Goal: Task Accomplishment & Management: Manage account settings

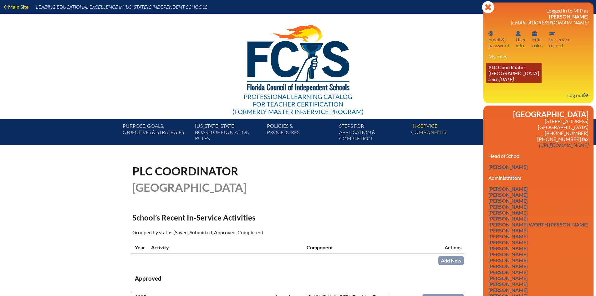
click at [507, 71] on link "PLC Coordinator Pine Crest School since 2016 Aug 15" at bounding box center [514, 73] width 56 height 20
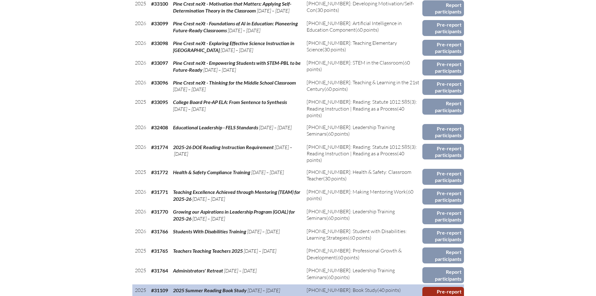
scroll to position [407, 0]
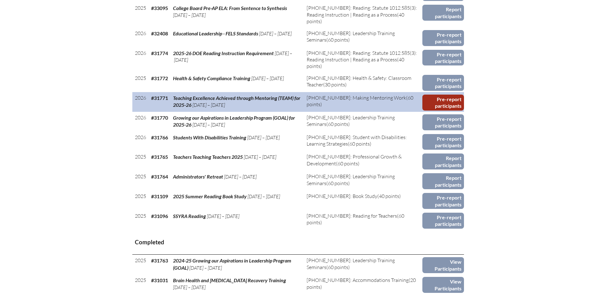
click at [444, 99] on link "Pre-report participants" at bounding box center [444, 103] width 42 height 16
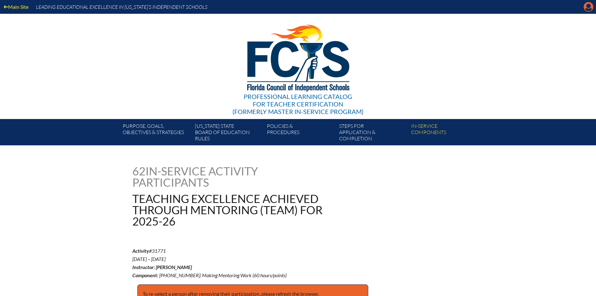
click at [590, 8] on icon at bounding box center [589, 7] width 10 height 10
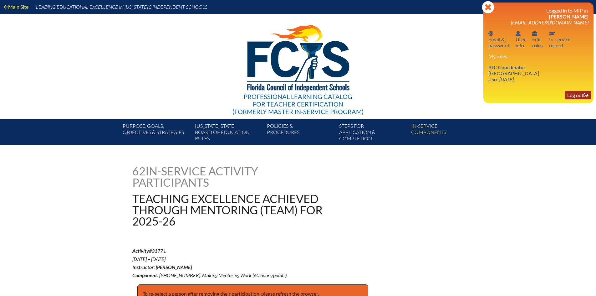
click at [578, 95] on link "Log out Log out" at bounding box center [578, 95] width 26 height 8
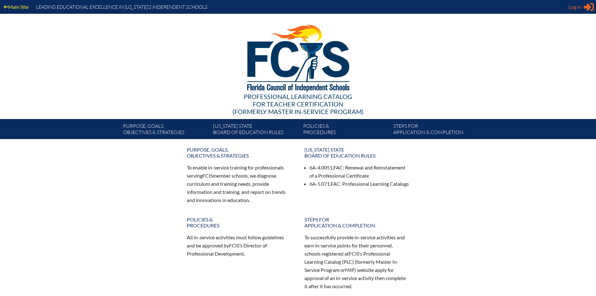
type input "[EMAIL_ADDRESS][DOMAIN_NAME]"
click at [578, 7] on span "Log in" at bounding box center [575, 7] width 13 height 8
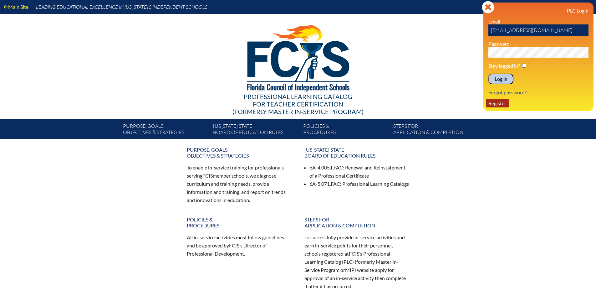
click at [504, 102] on link "Register" at bounding box center [497, 103] width 23 height 8
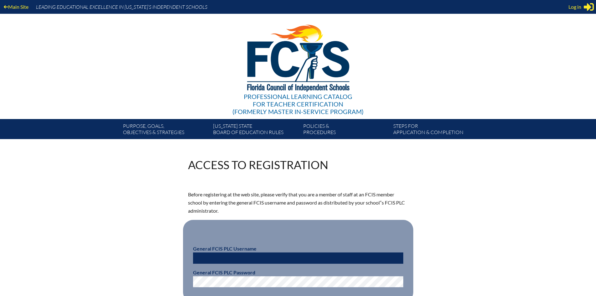
scroll to position [63, 0]
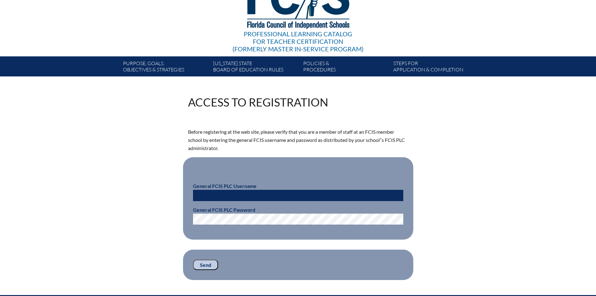
type input "[EMAIL_ADDRESS][DOMAIN_NAME]"
click at [212, 259] on input "Send" at bounding box center [205, 264] width 25 height 11
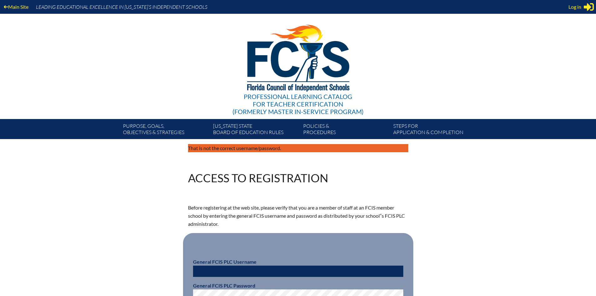
scroll to position [63, 0]
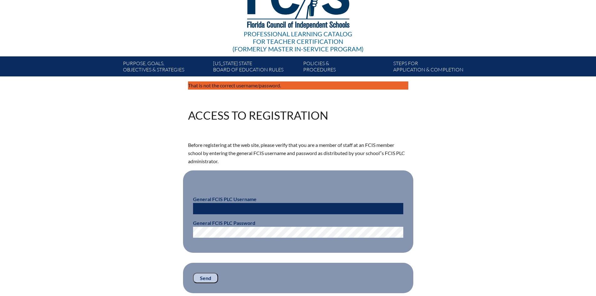
type input "[EMAIL_ADDRESS][DOMAIN_NAME]"
drag, startPoint x: 267, startPoint y: 210, endPoint x: 187, endPoint y: 218, distance: 80.2
click at [187, 218] on fieldset "General FCIS PLC Username [EMAIL_ADDRESS][DOMAIN_NAME] General FCIS PLC Password" at bounding box center [298, 211] width 230 height 82
type input "fcismember"
click at [154, 237] on div "That is not the correct username/password. Access to Registration Before regist…" at bounding box center [298, 187] width 352 height 212
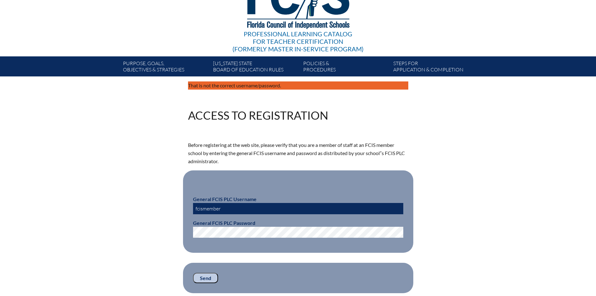
click at [208, 277] on input "Send" at bounding box center [205, 278] width 25 height 11
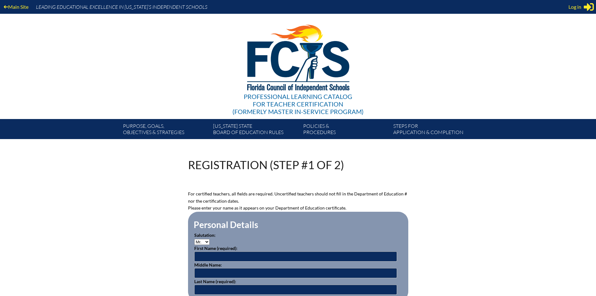
scroll to position [63, 0]
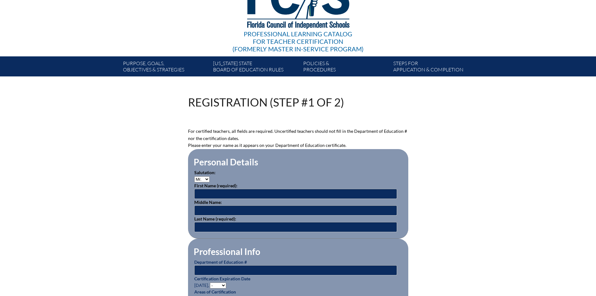
type input "meagan.obst@pinecrest.edu"
click at [218, 194] on input "text" at bounding box center [295, 194] width 203 height 10
type input "Noble"
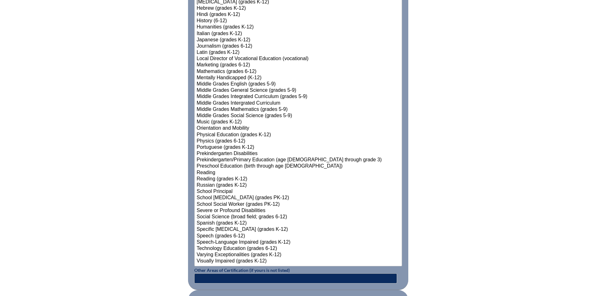
scroll to position [751, 0]
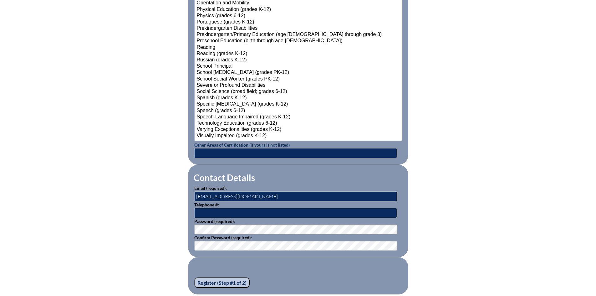
type input "Shrestha"
drag, startPoint x: 279, startPoint y: 193, endPoint x: 181, endPoint y: 202, distance: 98.7
type input "[EMAIL_ADDRESS][PERSON_NAME][DOMAIN_NAME]"
click at [214, 278] on input "Register (Step #1 of 2)" at bounding box center [221, 282] width 55 height 11
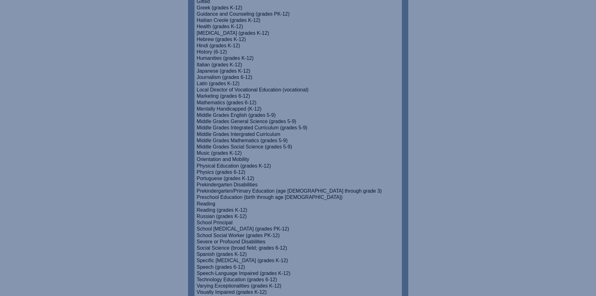
scroll to position [469, 0]
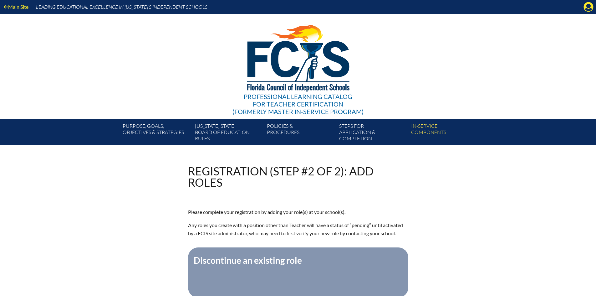
scroll to position [188, 0]
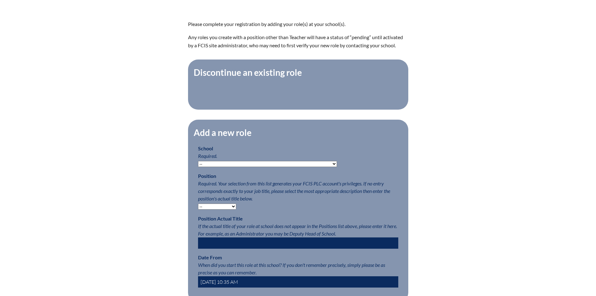
click at [249, 165] on select "-- [MEDICAL_DATA] Inspired Academy Academy at [GEOGRAPHIC_DATA] Academy at the …" at bounding box center [267, 164] width 139 height 6
select select "20324"
click at [198, 164] on select "-- [MEDICAL_DATA] Inspired Academy Academy at [GEOGRAPHIC_DATA] Academy at the …" at bounding box center [267, 164] width 139 height 6
click at [220, 209] on select "-- Teacher PLC Coordinator Head of School Administrator" at bounding box center [217, 206] width 38 height 6
select select "15563"
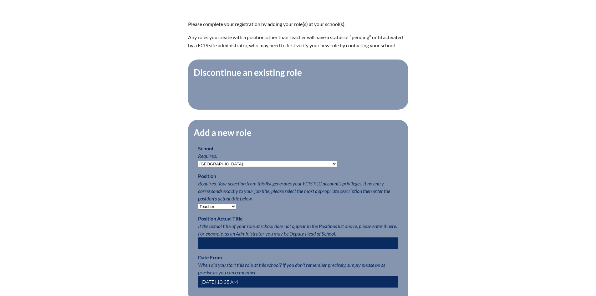
click at [198, 207] on select "-- Teacher PLC Coordinator Head of School Administrator" at bounding box center [217, 206] width 38 height 6
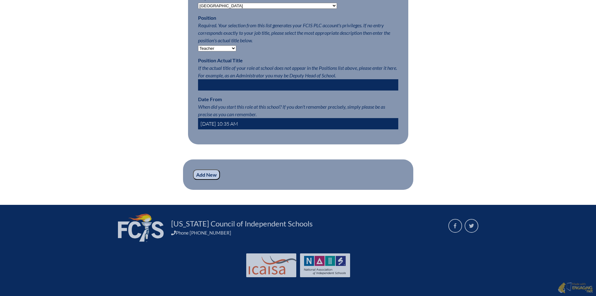
click at [209, 173] on input "Add New" at bounding box center [206, 174] width 27 height 11
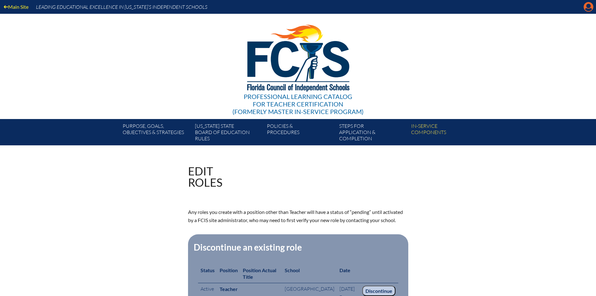
click at [589, 8] on icon "Manage account" at bounding box center [589, 7] width 10 height 10
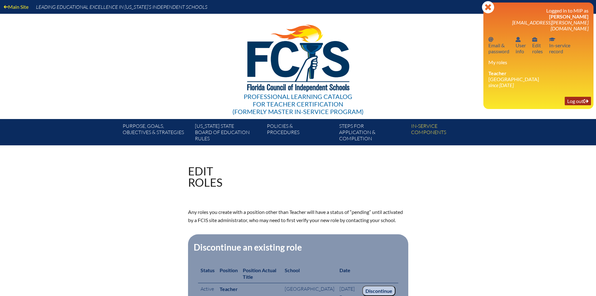
click at [567, 97] on link "Log out Log out" at bounding box center [578, 101] width 26 height 8
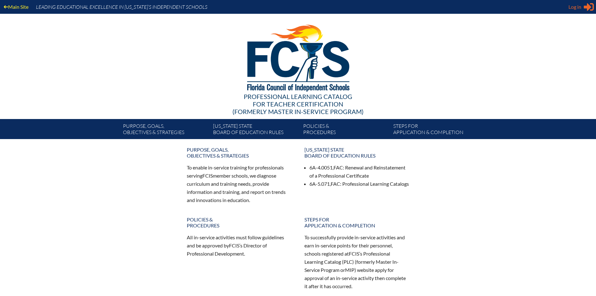
type input "[EMAIL_ADDRESS][DOMAIN_NAME]"
click at [578, 7] on span "Log in" at bounding box center [575, 7] width 13 height 8
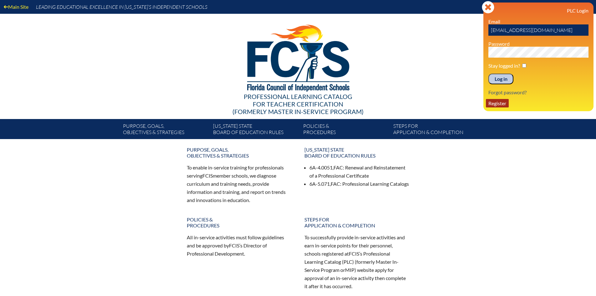
click at [503, 104] on link "Register" at bounding box center [497, 103] width 23 height 8
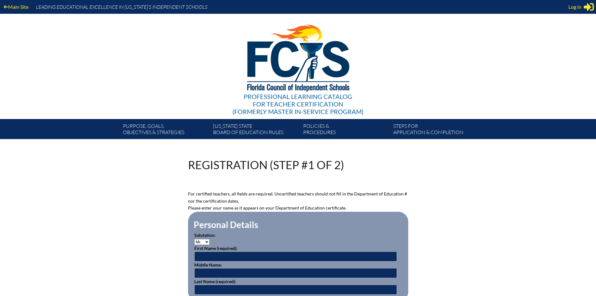
scroll to position [125, 0]
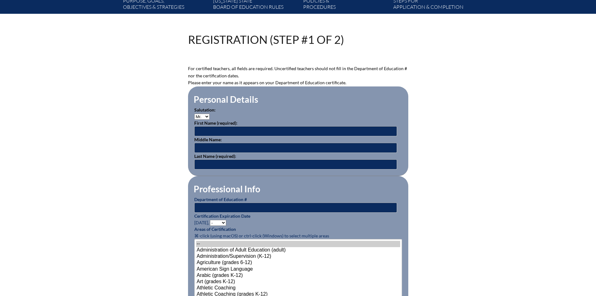
type input "meagan.obst@pinecrest.edu"
click at [204, 116] on select "Mr. Mrs. Ms. Dr. Rev." at bounding box center [201, 117] width 15 height 6
select select "Ms."
click at [194, 114] on select "Mr. Mrs. Ms. Dr. Rev." at bounding box center [201, 117] width 15 height 6
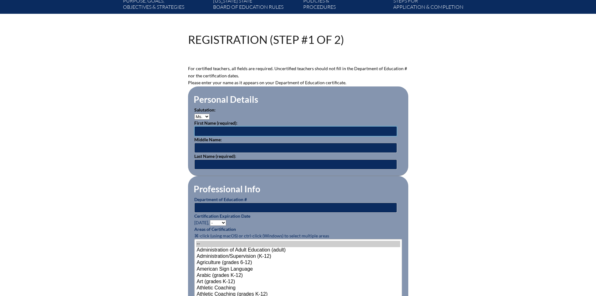
click at [210, 131] on input "text" at bounding box center [295, 131] width 203 height 10
type input "Tricia"
type input "Summersfield"
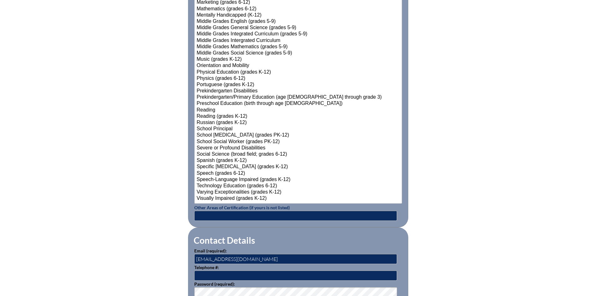
scroll to position [814, 0]
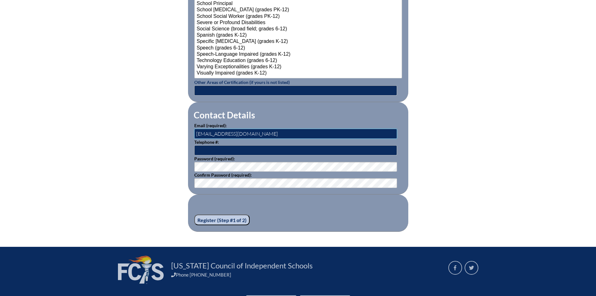
drag, startPoint x: 283, startPoint y: 131, endPoint x: 131, endPoint y: 144, distance: 153.0
type input "[PERSON_NAME][EMAIL_ADDRESS][DOMAIN_NAME]"
click at [224, 218] on input "Register (Step #1 of 2)" at bounding box center [221, 219] width 55 height 11
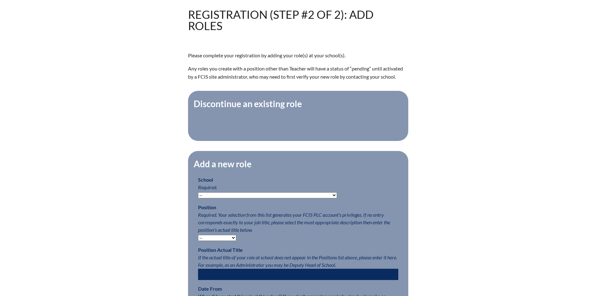
scroll to position [250, 0]
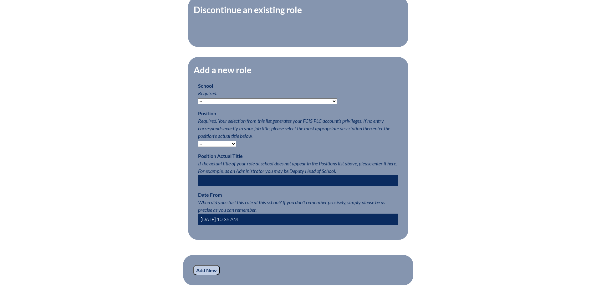
click at [232, 103] on select "-- Autism Inspired Academy Academy at Ocean Reef Academy at the Lakes Academy P…" at bounding box center [267, 101] width 139 height 6
select select "20324"
click at [198, 101] on select "-- Autism Inspired Academy Academy at Ocean Reef Academy at the Lakes Academy P…" at bounding box center [267, 101] width 139 height 6
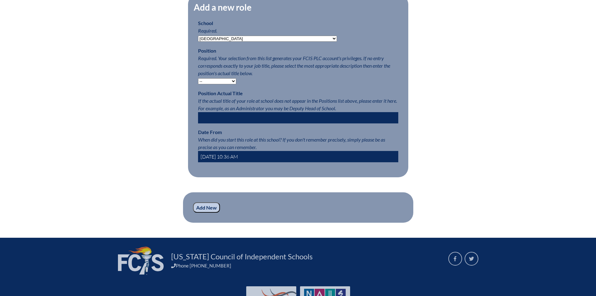
click at [217, 82] on select "-- Teacher PLC Coordinator Head of School Administrator" at bounding box center [217, 81] width 38 height 6
select select "15563"
click at [198, 81] on select "-- Teacher PLC Coordinator Head of School Administrator" at bounding box center [217, 81] width 38 height 6
click at [202, 213] on input "Add New" at bounding box center [206, 207] width 27 height 11
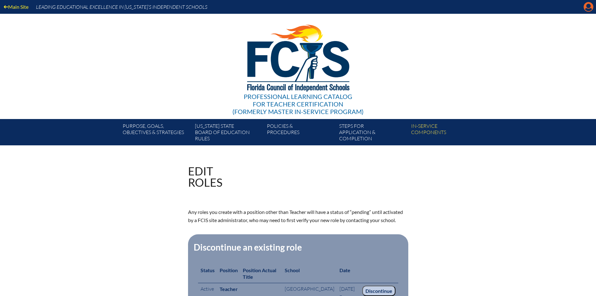
click at [586, 7] on icon at bounding box center [589, 7] width 10 height 10
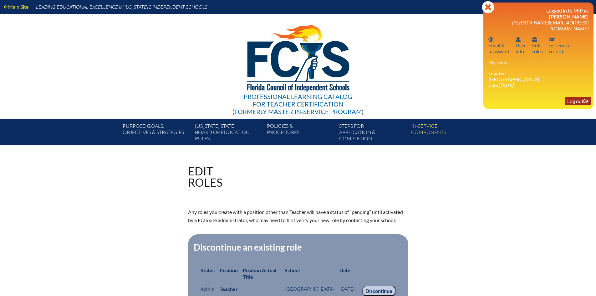
click at [576, 97] on link "Log out Log out" at bounding box center [578, 101] width 26 height 8
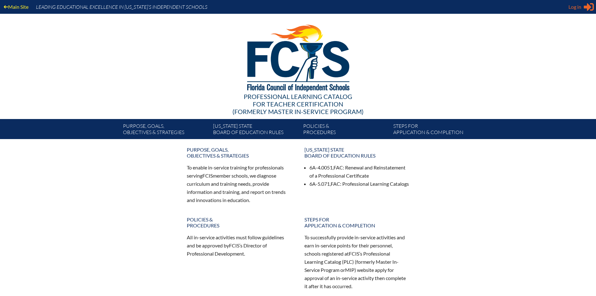
type input "[EMAIL_ADDRESS][DOMAIN_NAME]"
click at [575, 10] on span "Log in" at bounding box center [575, 7] width 13 height 8
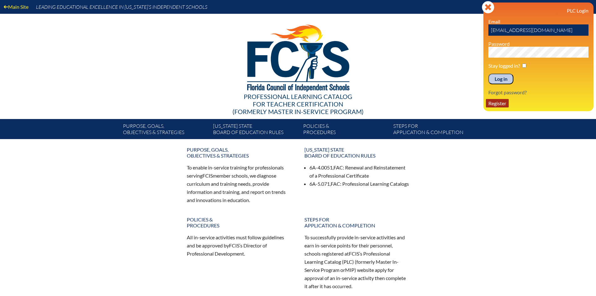
click at [505, 103] on link "Register" at bounding box center [497, 103] width 23 height 8
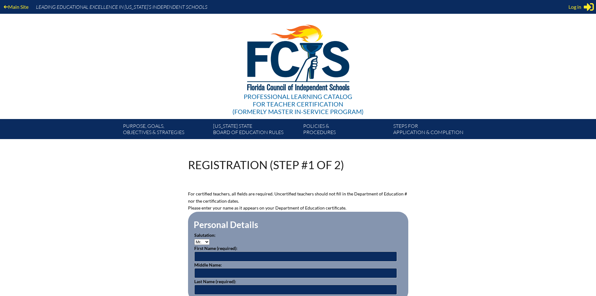
scroll to position [94, 0]
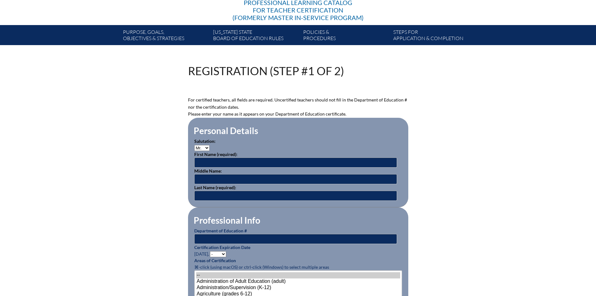
type input "[EMAIL_ADDRESS][DOMAIN_NAME]"
click at [227, 158] on input "text" at bounding box center [295, 162] width 203 height 10
type input "[PERSON_NAME]"
type input "J"
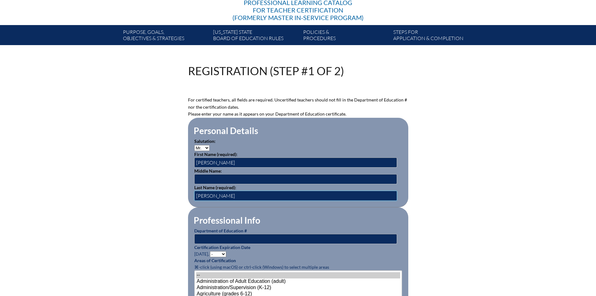
type input "[PERSON_NAME]"
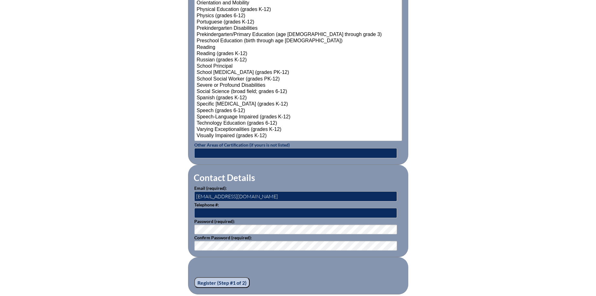
scroll to position [845, 0]
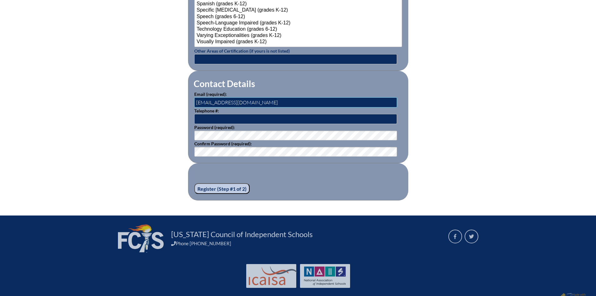
drag, startPoint x: 278, startPoint y: 97, endPoint x: 165, endPoint y: 101, distance: 113.0
type input "[PERSON_NAME][EMAIL_ADDRESS][PERSON_NAME][DOMAIN_NAME]"
click at [219, 184] on input "Register (Step #1 of 2)" at bounding box center [221, 188] width 55 height 11
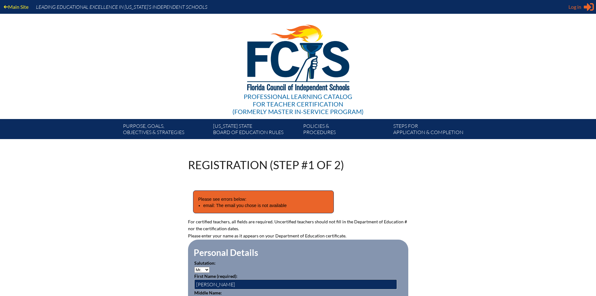
type input "meagan.obst@pinecrest.edu"
click at [580, 8] on span "Log in" at bounding box center [575, 7] width 13 height 8
click at [582, 11] on div "Log in Close Sign in or register" at bounding box center [581, 7] width 25 height 10
click at [584, 10] on icon "Sign in or register" at bounding box center [589, 7] width 10 height 10
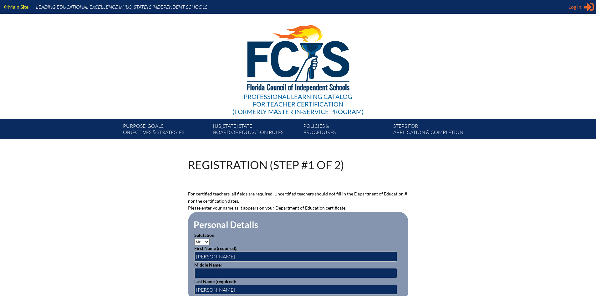
click at [586, 3] on icon "Sign in or register" at bounding box center [589, 7] width 10 height 10
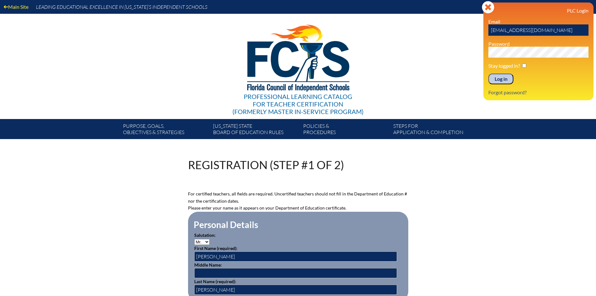
drag, startPoint x: 556, startPoint y: 33, endPoint x: 477, endPoint y: 40, distance: 78.5
click at [477, 40] on div "Main Site Leading Educational Excellence in [US_STATE]’s Independent Schools Pr…" at bounding box center [298, 69] width 596 height 139
type input "[PERSON_NAME][EMAIL_ADDRESS][PERSON_NAME][DOMAIN_NAME]"
click at [505, 80] on input "Log in" at bounding box center [501, 79] width 25 height 11
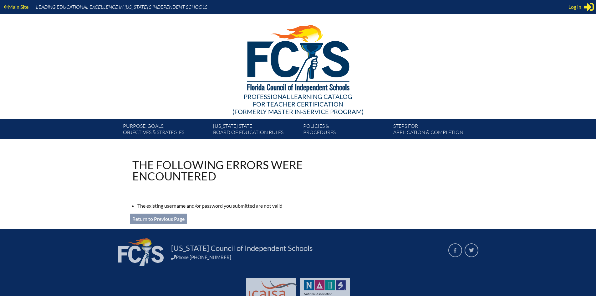
type input "[EMAIL_ADDRESS][DOMAIN_NAME]"
click at [172, 218] on link "Return to Previous Page" at bounding box center [158, 218] width 57 height 11
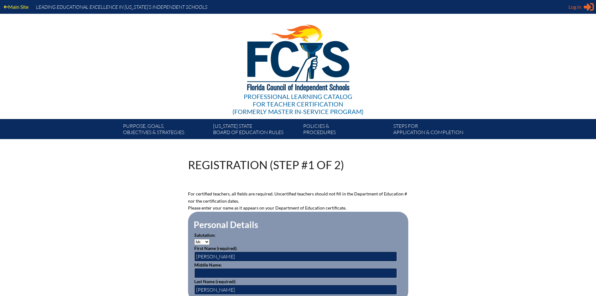
click at [576, 9] on span "Log in" at bounding box center [575, 7] width 13 height 8
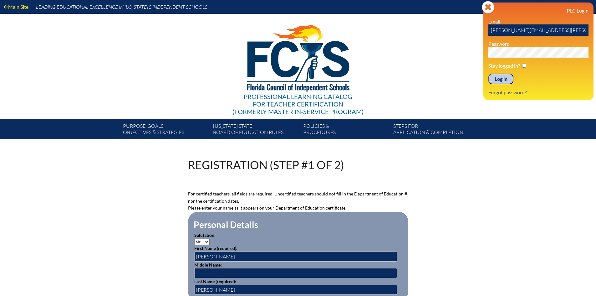
scroll to position [63, 0]
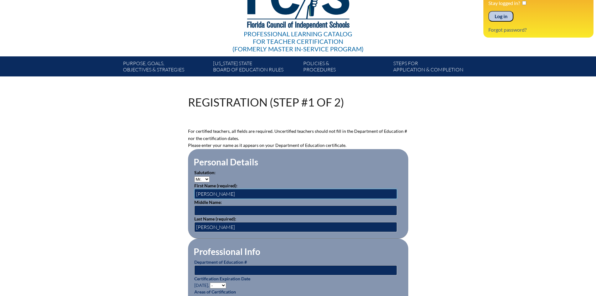
drag, startPoint x: 243, startPoint y: 189, endPoint x: 176, endPoint y: 194, distance: 67.1
type input "Jean-Paul"
type input "Harris"
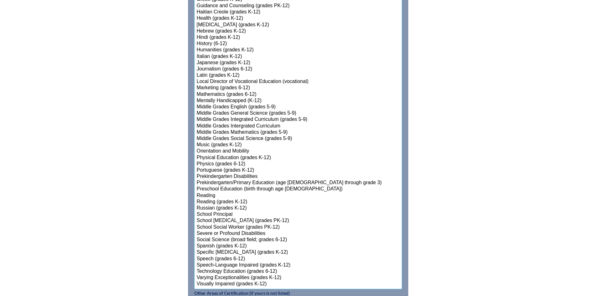
scroll to position [760, 0]
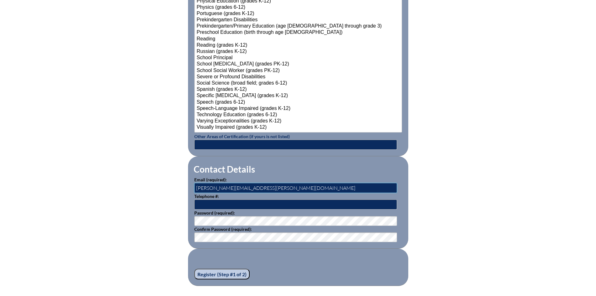
drag, startPoint x: 270, startPoint y: 186, endPoint x: 182, endPoint y: 191, distance: 89.0
type input "jean-paul.harris@pinecrest.edu"
drag, startPoint x: 240, startPoint y: 271, endPoint x: 246, endPoint y: 270, distance: 6.0
click at [240, 271] on input "Register (Step #1 of 2)" at bounding box center [221, 274] width 55 height 11
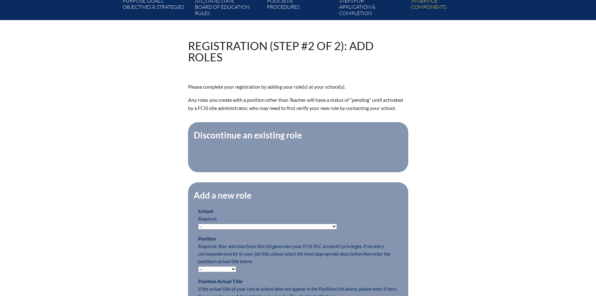
scroll to position [188, 0]
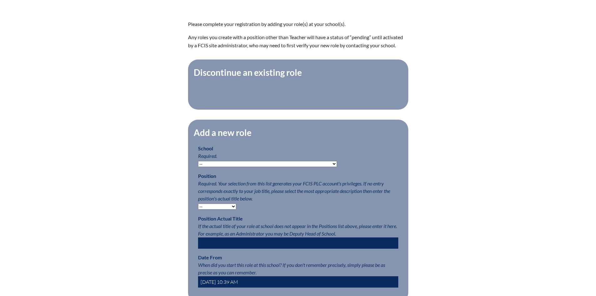
click at [268, 165] on select "-- [MEDICAL_DATA] Inspired Academy Academy at [GEOGRAPHIC_DATA] Academy at the …" at bounding box center [267, 164] width 139 height 6
select select "20324"
click at [198, 164] on select "-- [MEDICAL_DATA] Inspired Academy Academy at [GEOGRAPHIC_DATA] Academy at the …" at bounding box center [267, 164] width 139 height 6
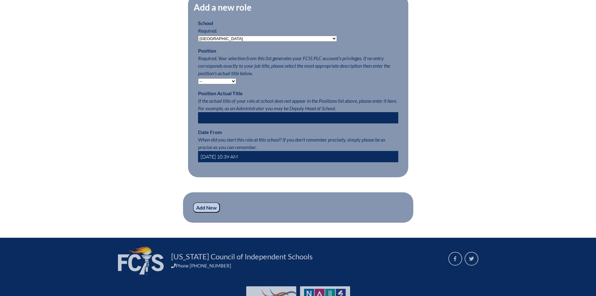
click at [214, 83] on select "-- Teacher PLC Coordinator Head of School Administrator" at bounding box center [217, 81] width 38 height 6
select select "15563"
click at [198, 81] on select "-- Teacher PLC Coordinator Head of School Administrator" at bounding box center [217, 81] width 38 height 6
click at [216, 211] on input "Add New" at bounding box center [206, 207] width 27 height 11
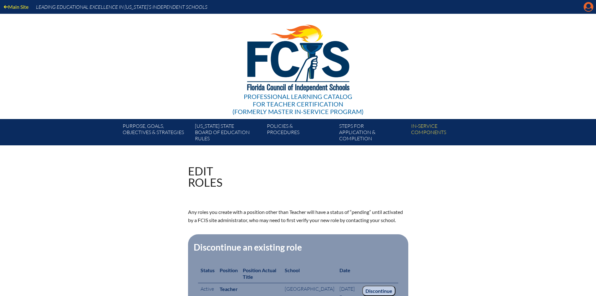
click at [590, 8] on icon "Manage account" at bounding box center [589, 7] width 10 height 10
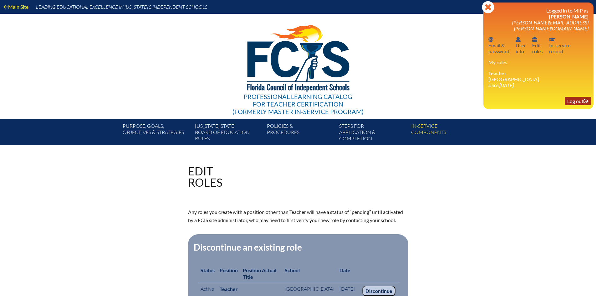
click at [571, 97] on link "Log out Log out" at bounding box center [578, 101] width 26 height 8
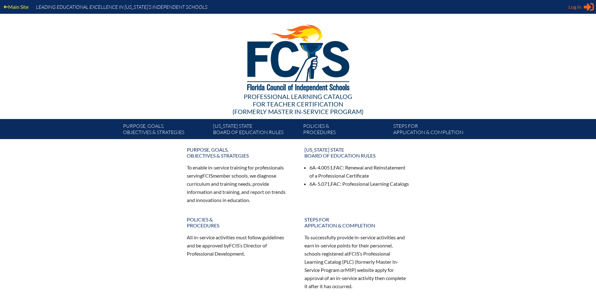
type input "[EMAIL_ADDRESS][DOMAIN_NAME]"
click at [571, 8] on span "Log in" at bounding box center [575, 7] width 13 height 8
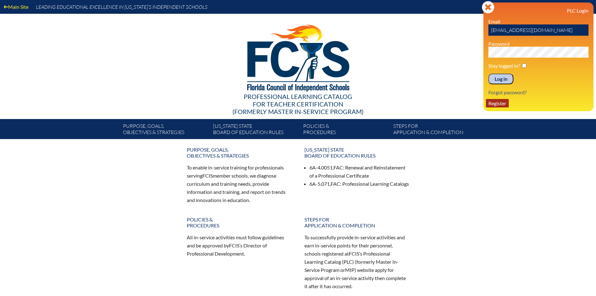
click at [502, 104] on link "Register" at bounding box center [497, 103] width 23 height 8
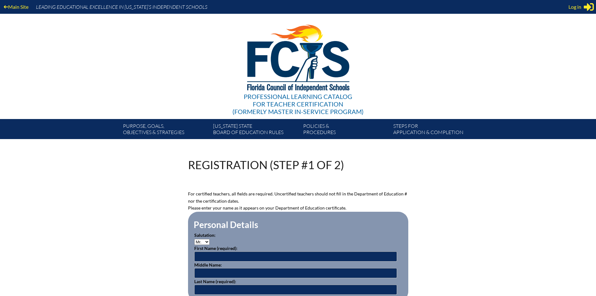
type input "[EMAIL_ADDRESS][DOMAIN_NAME]"
type input "meagan.obst@pinecrest.edu"
click at [201, 240] on select "Mr. Mrs. Ms. Dr. Rev." at bounding box center [201, 242] width 15 height 6
select select "Ms."
click at [194, 239] on select "Mr. Mrs. Ms. Dr. Rev." at bounding box center [201, 242] width 15 height 6
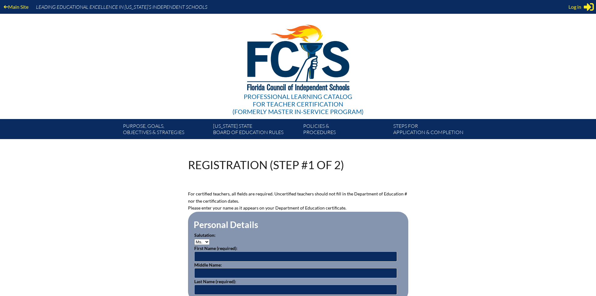
scroll to position [125, 0]
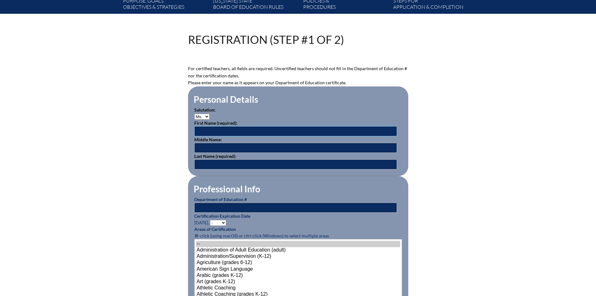
click at [212, 132] on input "text" at bounding box center [295, 131] width 203 height 10
type input "Sheryl"
type input "Berenson"
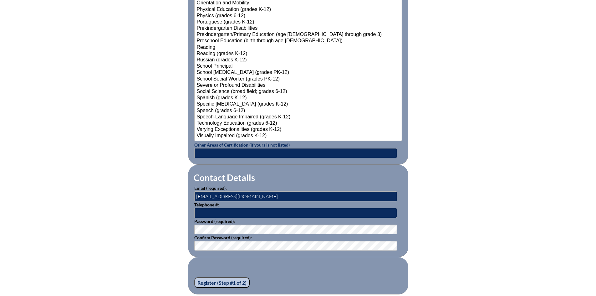
scroll to position [853, 0]
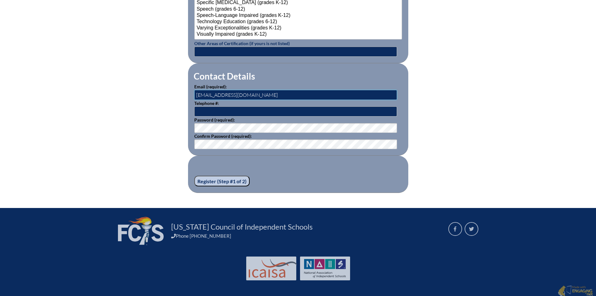
drag, startPoint x: 268, startPoint y: 95, endPoint x: 157, endPoint y: 104, distance: 110.8
type input "sheryl.berenson@pinecrest.edu"
click at [206, 179] on input "Register (Step #1 of 2)" at bounding box center [221, 181] width 55 height 11
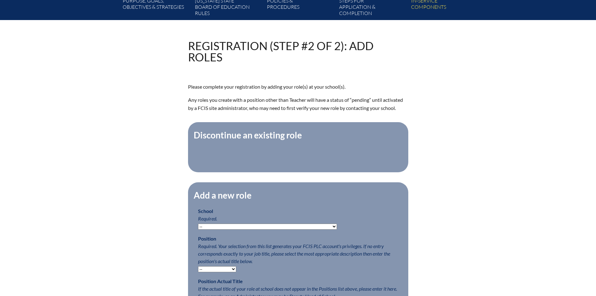
scroll to position [219, 0]
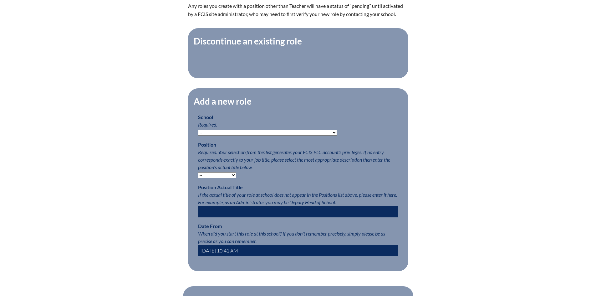
drag, startPoint x: 223, startPoint y: 136, endPoint x: 234, endPoint y: 136, distance: 11.9
click at [223, 136] on select "-- [MEDICAL_DATA] Inspired Academy Academy at [GEOGRAPHIC_DATA] Academy at the …" at bounding box center [267, 133] width 139 height 6
select select "20324"
click at [198, 133] on select "-- [MEDICAL_DATA] Inspired Academy Academy at [GEOGRAPHIC_DATA] Academy at the …" at bounding box center [267, 133] width 139 height 6
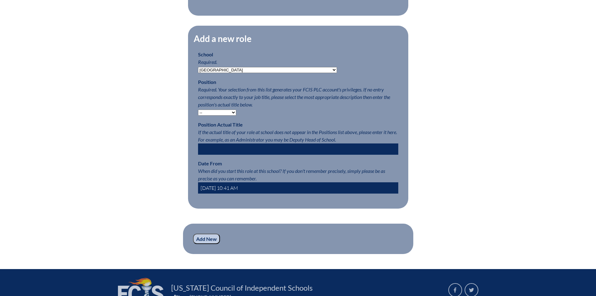
click at [217, 115] on select "-- Teacher PLC Coordinator Head of School Administrator" at bounding box center [217, 113] width 38 height 6
select select "15563"
click at [198, 113] on select "-- Teacher PLC Coordinator Head of School Administrator" at bounding box center [217, 113] width 38 height 6
click at [212, 244] on input "Add New" at bounding box center [206, 238] width 27 height 11
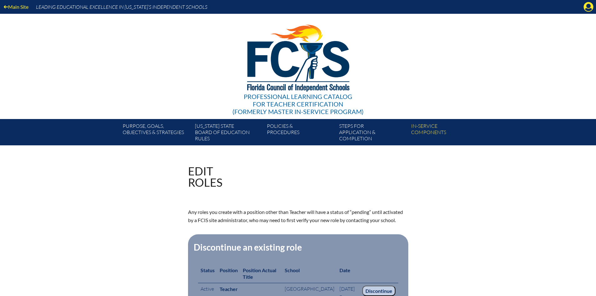
scroll to position [125, 0]
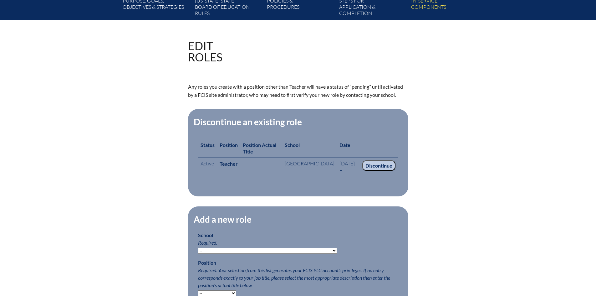
drag, startPoint x: 237, startPoint y: 256, endPoint x: 242, endPoint y: 254, distance: 6.2
click at [237, 254] on select "-- Autism Inspired Academy Academy at Ocean Reef Academy at the Lakes Academy P…" at bounding box center [267, 251] width 139 height 6
select select "20324"
click at [198, 251] on select "-- Autism Inspired Academy Academy at Ocean Reef Academy at the Lakes Academy P…" at bounding box center [267, 251] width 139 height 6
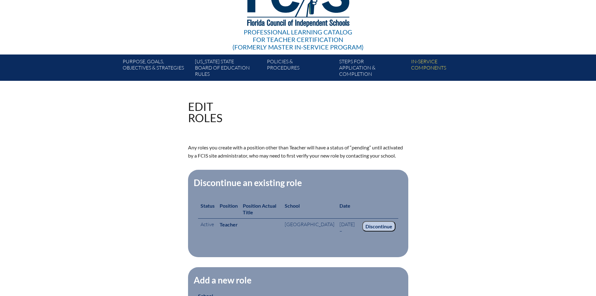
scroll to position [0, 0]
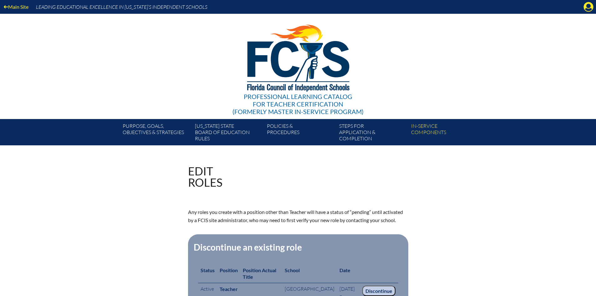
click at [592, 8] on icon at bounding box center [589, 7] width 10 height 10
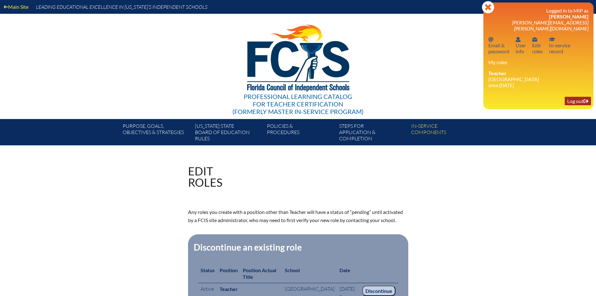
click at [570, 97] on link "Log out Log out" at bounding box center [578, 101] width 26 height 8
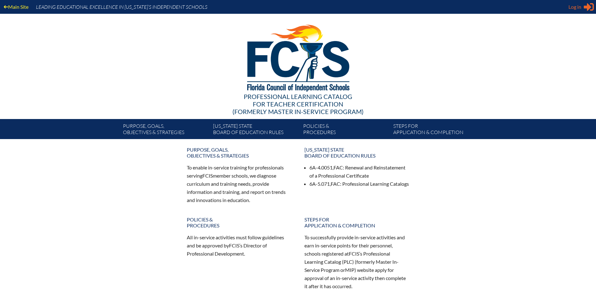
type input "[EMAIL_ADDRESS][DOMAIN_NAME]"
click at [576, 10] on span "Log in" at bounding box center [575, 7] width 13 height 8
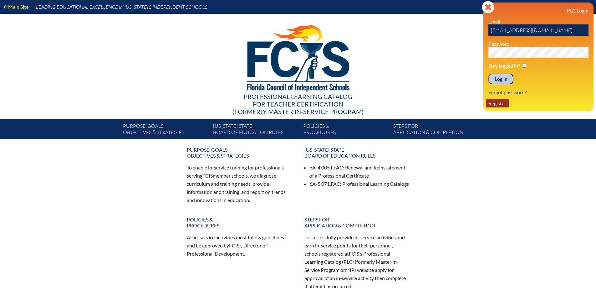
click at [500, 105] on link "Register" at bounding box center [497, 103] width 23 height 8
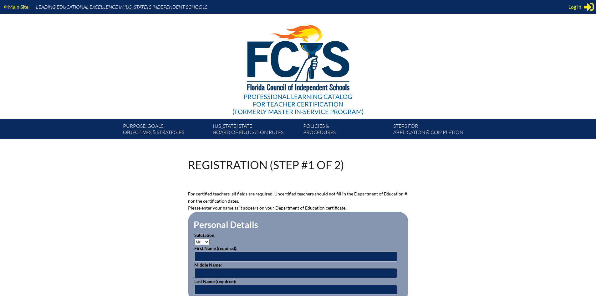
type input "[EMAIL_ADDRESS][DOMAIN_NAME]"
click at [204, 242] on select "Mr. Mrs. Ms. Dr. Rev." at bounding box center [201, 242] width 15 height 6
select select "Ms."
click at [194, 239] on select "Mr. Mrs. Ms. Dr. Rev." at bounding box center [201, 242] width 15 height 6
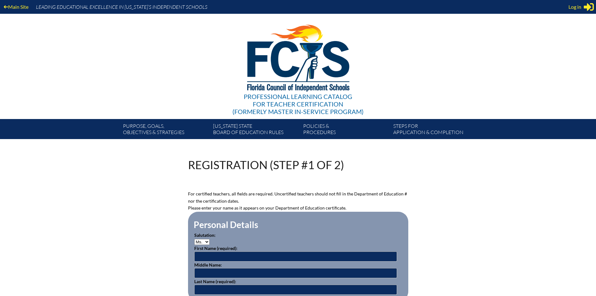
scroll to position [63, 0]
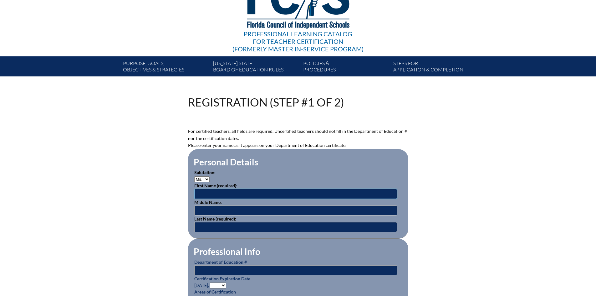
click at [216, 194] on input "text" at bounding box center [295, 194] width 203 height 10
type input "Diana"
type input "Schwab"
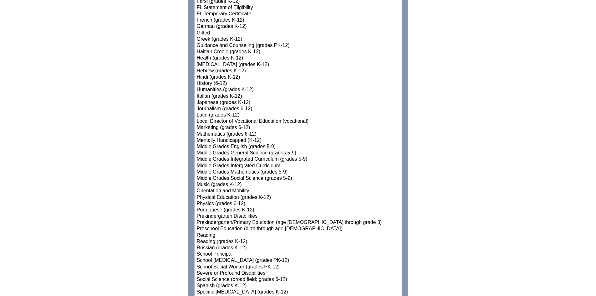
scroll to position [720, 0]
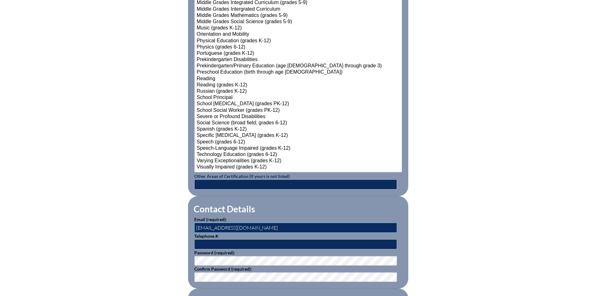
drag, startPoint x: 264, startPoint y: 226, endPoint x: 191, endPoint y: 207, distance: 75.2
click at [188, 223] on fieldset "Contact Details Email (required): meagan.obst@pinecrest.edu Telephone #: Passwo…" at bounding box center [298, 242] width 220 height 92
type input "diana.schwab@pinecrest.edu"
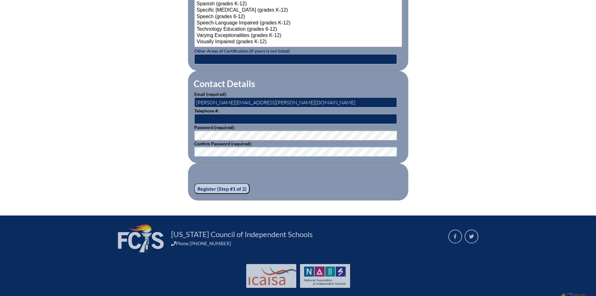
scroll to position [853, 0]
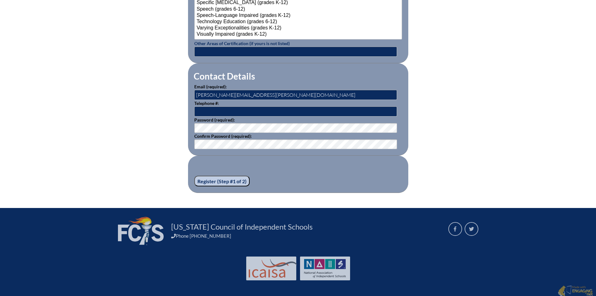
click at [224, 172] on fieldset "Register (Step #1 of 2)" at bounding box center [298, 174] width 220 height 37
click at [223, 176] on input "Register (Step #1 of 2)" at bounding box center [221, 181] width 55 height 11
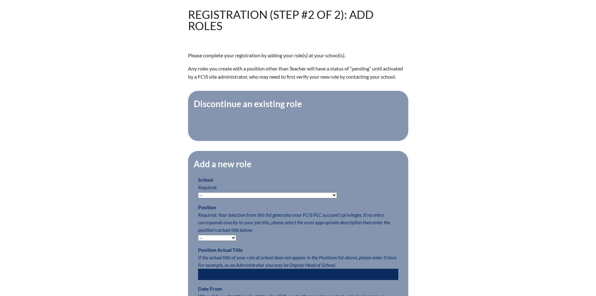
scroll to position [250, 0]
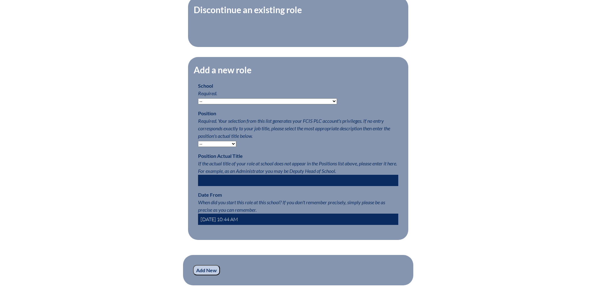
click at [242, 103] on select "-- [MEDICAL_DATA] Inspired Academy Academy at [GEOGRAPHIC_DATA] Academy at the …" at bounding box center [267, 101] width 139 height 6
select select "20324"
click at [198, 101] on select "-- [MEDICAL_DATA] Inspired Academy Academy at [GEOGRAPHIC_DATA] Academy at the …" at bounding box center [267, 101] width 139 height 6
click at [222, 147] on select "-- Teacher PLC Coordinator Head of School Administrator" at bounding box center [217, 144] width 38 height 6
select select "15563"
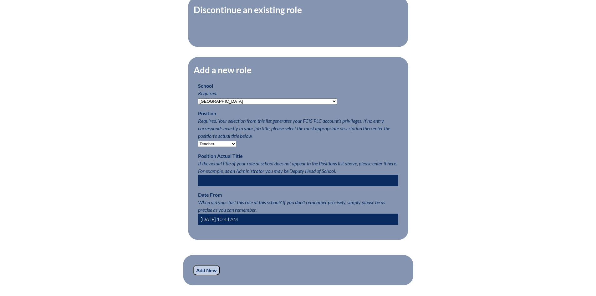
click at [198, 144] on select "-- Teacher PLC Coordinator Head of School Administrator" at bounding box center [217, 144] width 38 height 6
click at [203, 274] on input "Add New" at bounding box center [206, 270] width 27 height 11
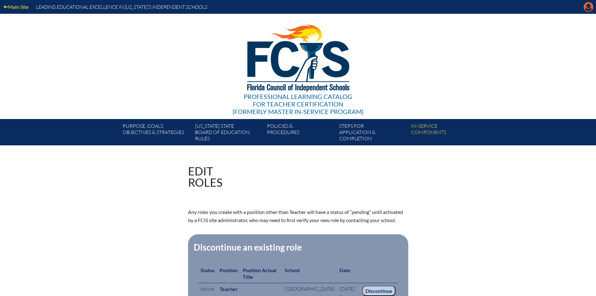
click at [587, 2] on icon "Manage account" at bounding box center [589, 7] width 10 height 10
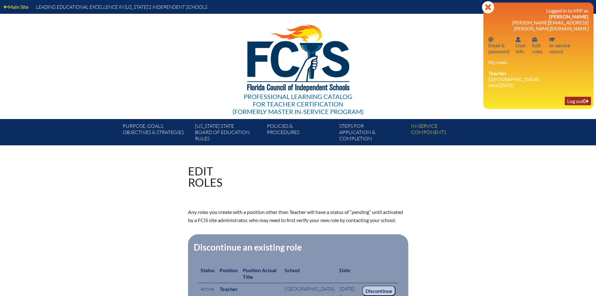
click at [582, 97] on link "Log out Log out" at bounding box center [578, 101] width 26 height 8
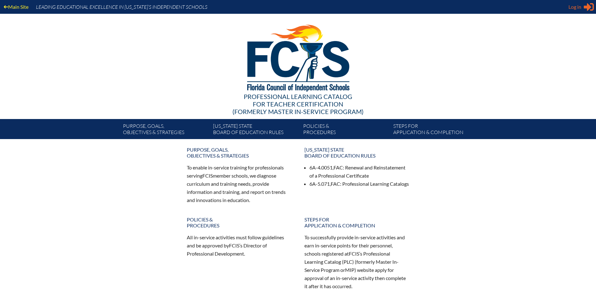
type input "[EMAIL_ADDRESS][DOMAIN_NAME]"
click at [581, 7] on span "Log in" at bounding box center [575, 7] width 13 height 8
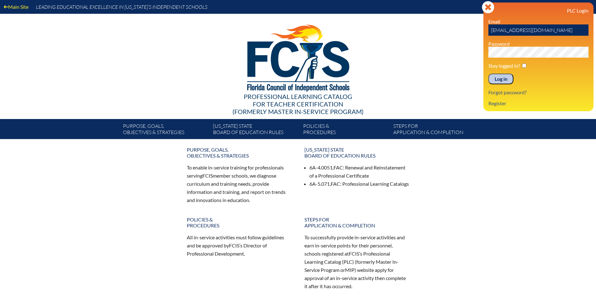
click at [506, 82] on input "Log in" at bounding box center [501, 79] width 25 height 11
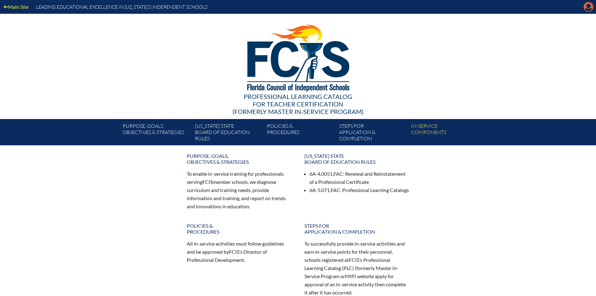
click at [590, 6] on icon "Manage account" at bounding box center [589, 7] width 10 height 10
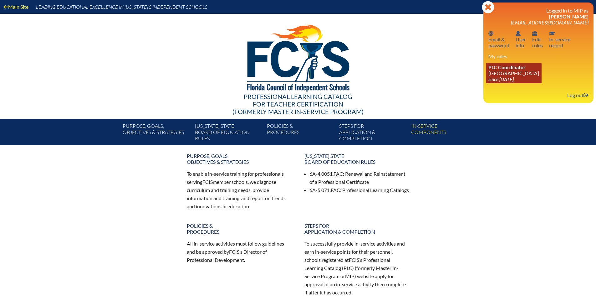
click at [499, 71] on link "PLC Coordinator Pine Crest School since 2016 Aug 15" at bounding box center [514, 73] width 56 height 20
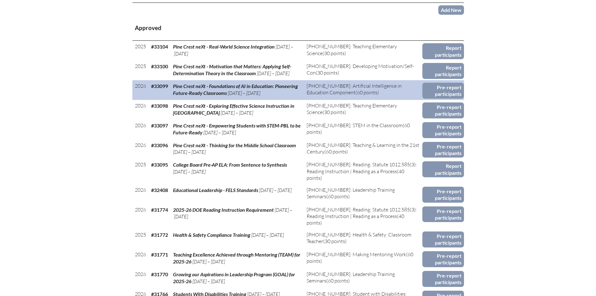
scroll to position [376, 0]
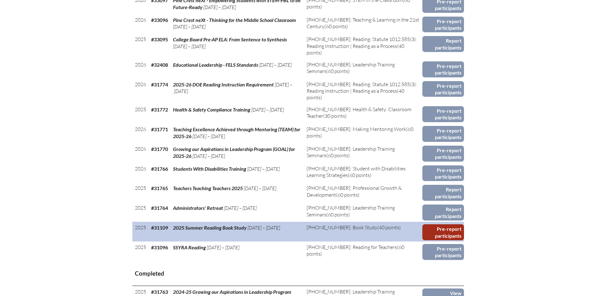
click at [459, 235] on link "Pre-report participants" at bounding box center [444, 232] width 42 height 16
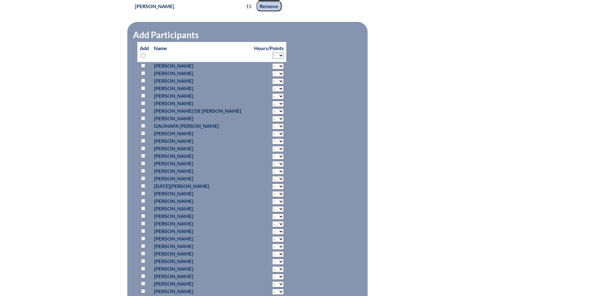
click at [268, 52] on p "Hours/Points" at bounding box center [269, 48] width 30 height 8
click at [272, 59] on select "- 2 3 4 5 6 7 8 9 10 11 12 13 14 15 16 17 18" at bounding box center [278, 56] width 12 height 6
select select "15"
click at [272, 59] on select "- 2 3 4 5 6 7 8 9 10 11 12 13 14 15 16 17 18" at bounding box center [278, 56] width 12 height 6
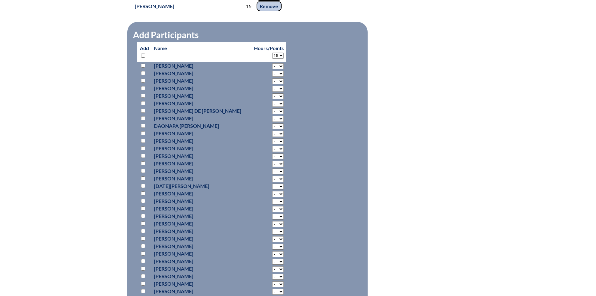
select select "15"
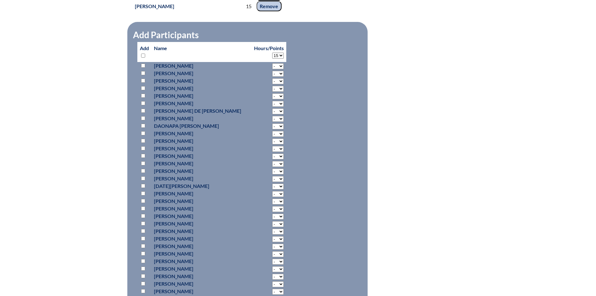
select select "15"
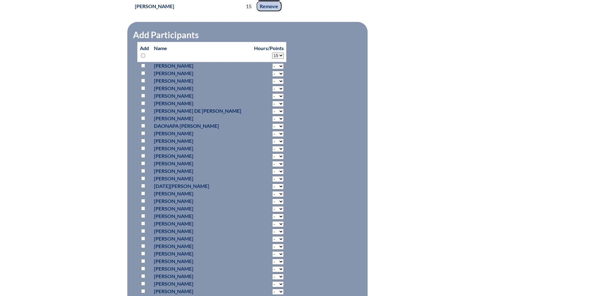
select select "15"
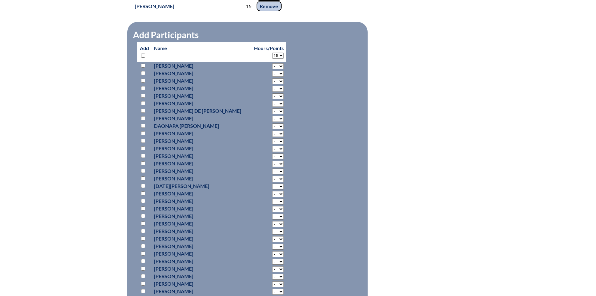
select select "15"
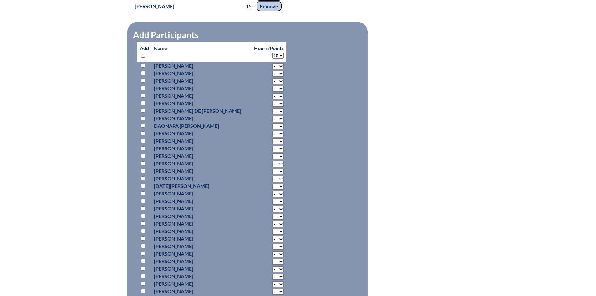
select select "15"
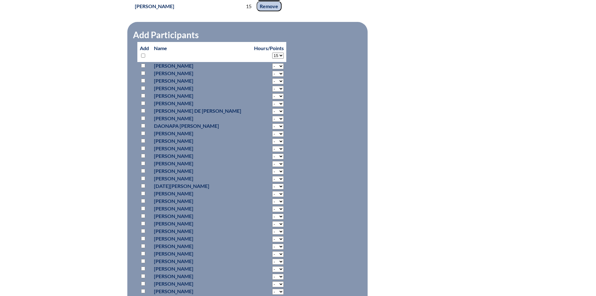
select select "15"
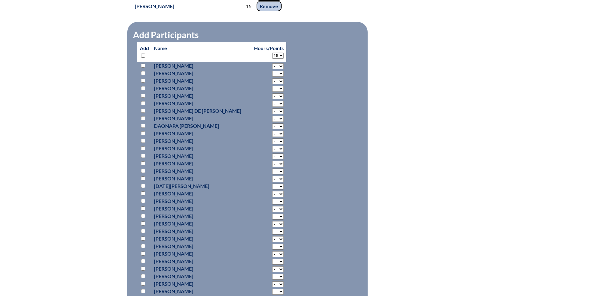
select select "15"
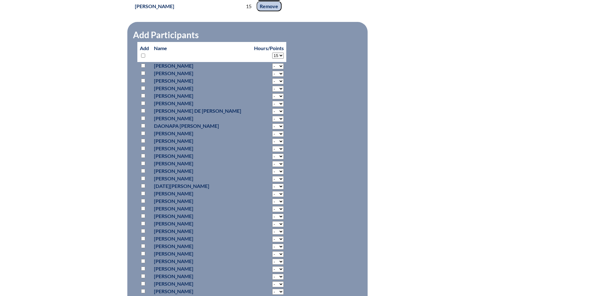
select select "15"
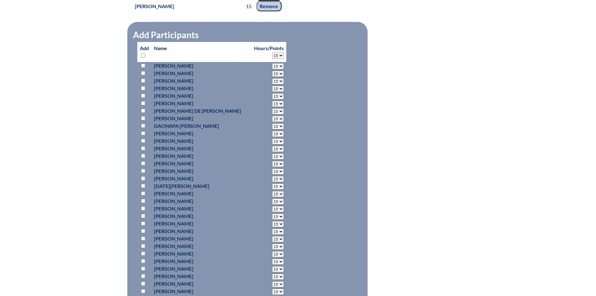
select select "15"
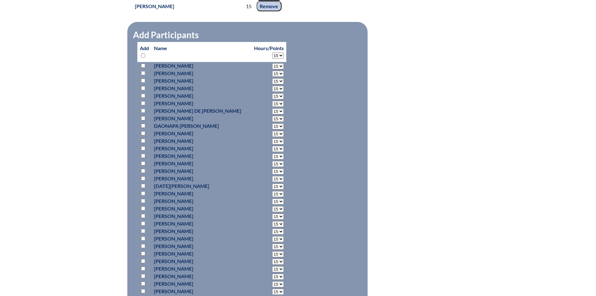
select select "15"
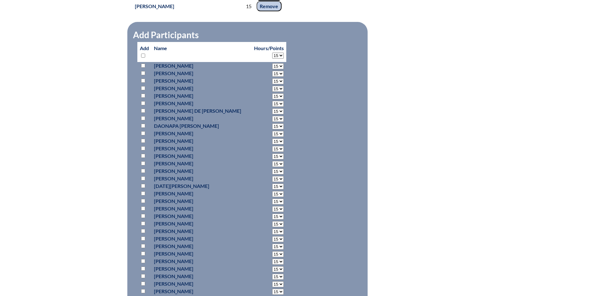
select select "15"
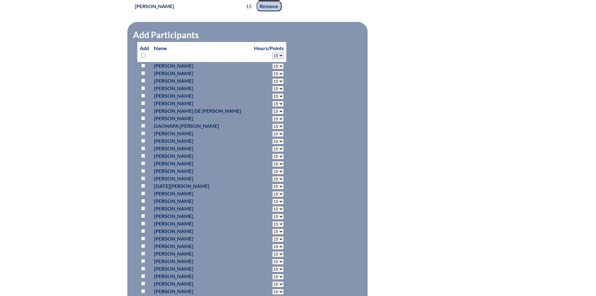
select select "15"
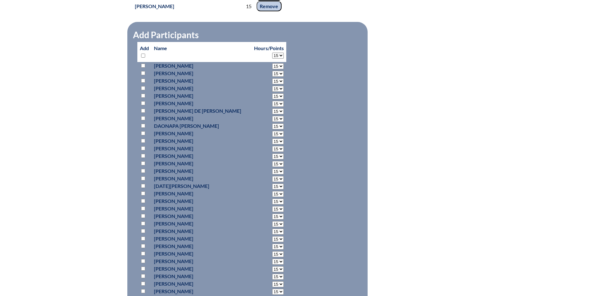
select select "15"
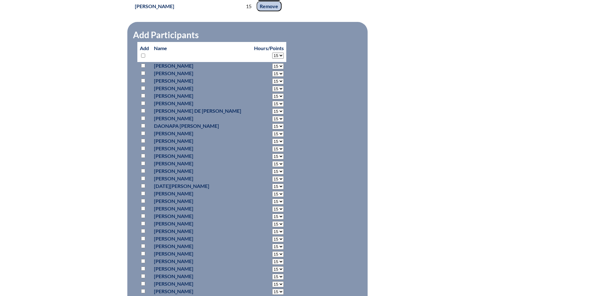
select select "15"
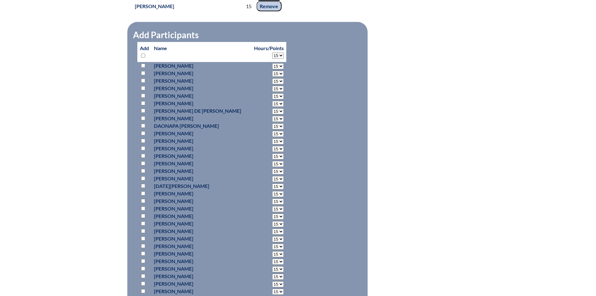
select select "15"
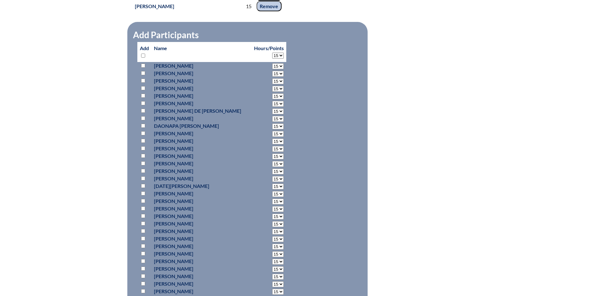
select select "15"
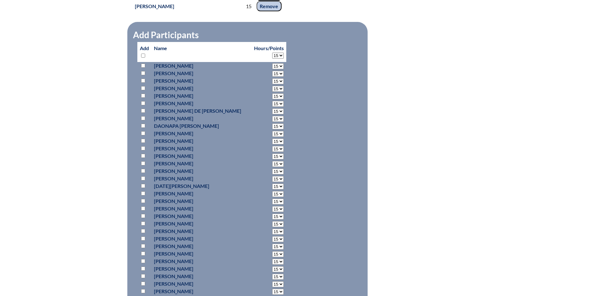
select select "15"
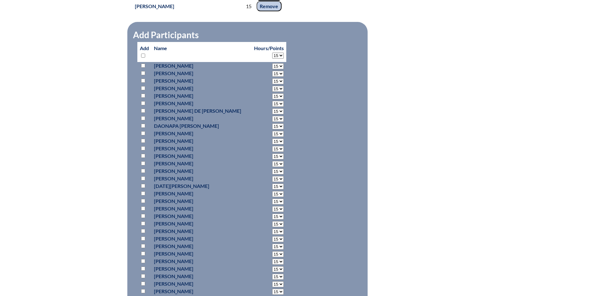
select select "15"
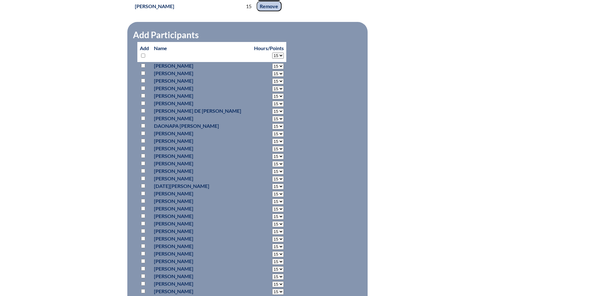
select select "15"
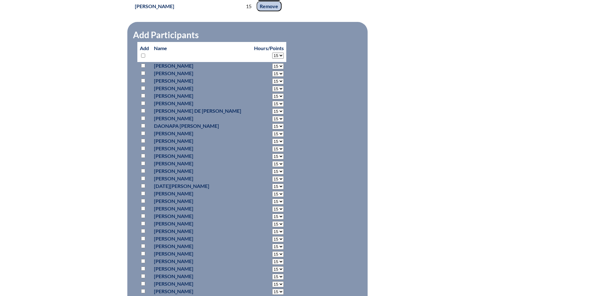
select select "15"
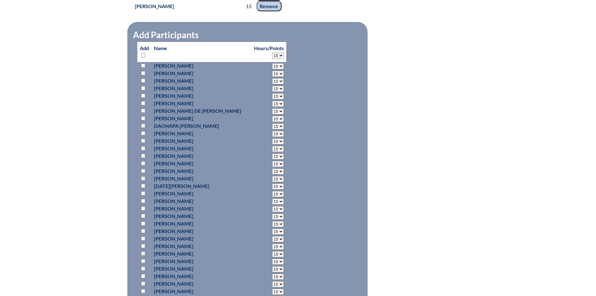
select select "15"
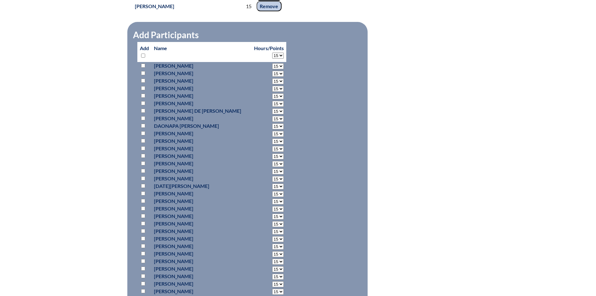
select select "15"
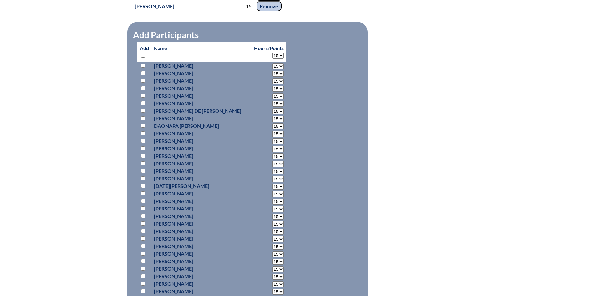
select select "15"
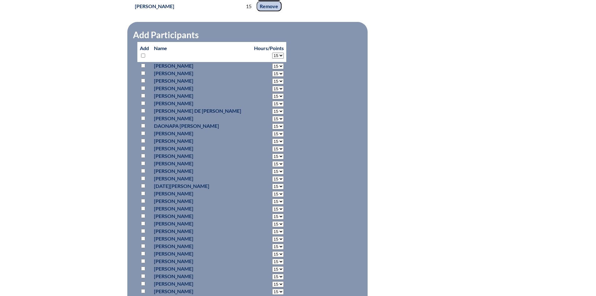
select select "15"
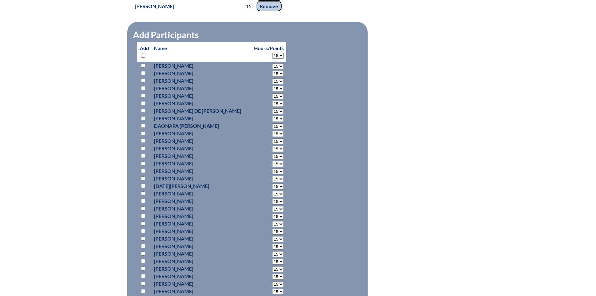
select select "15"
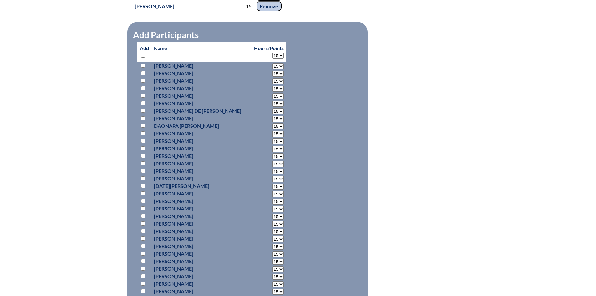
select select "15"
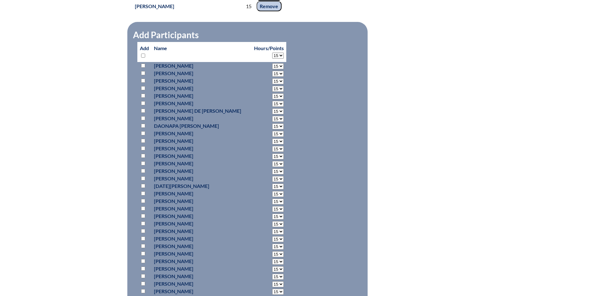
select select "15"
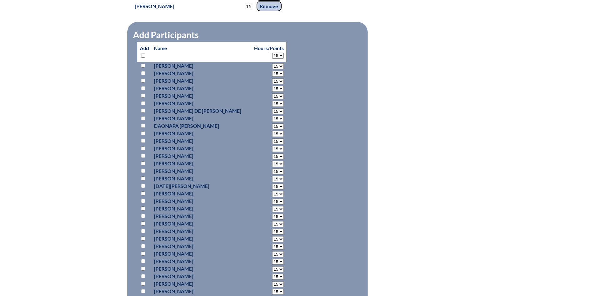
select select "15"
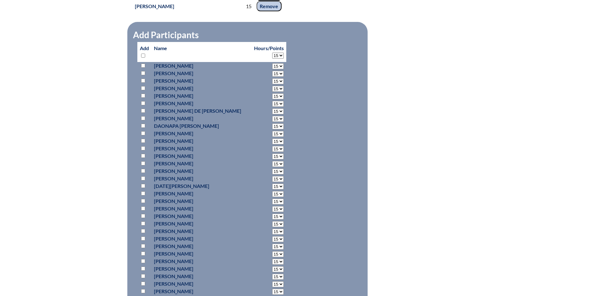
select select "15"
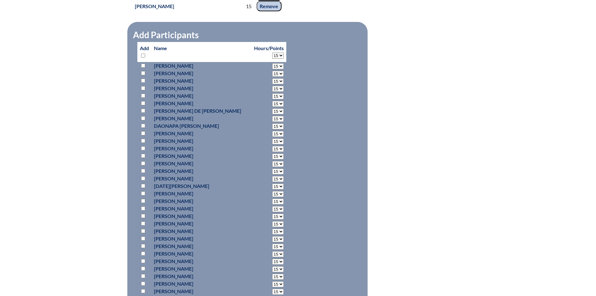
select select "15"
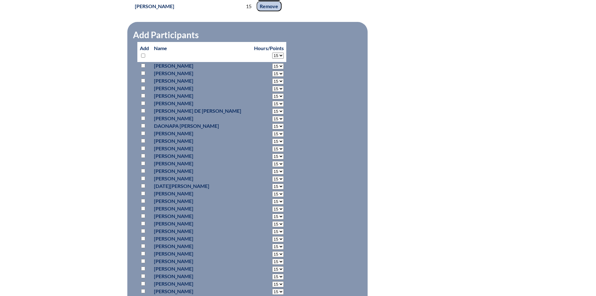
select select "15"
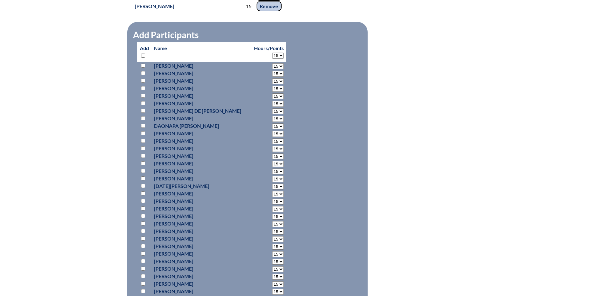
select select "15"
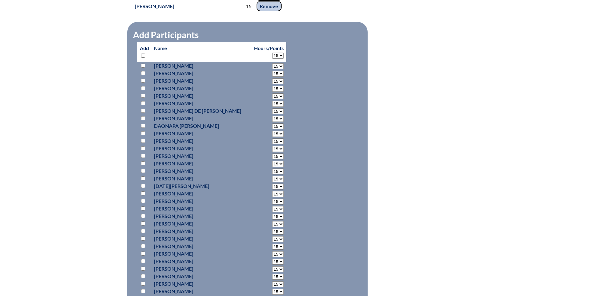
select select "15"
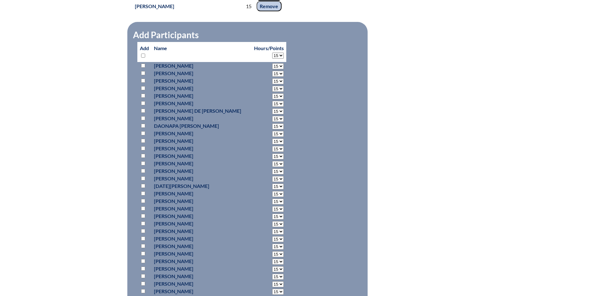
select select "15"
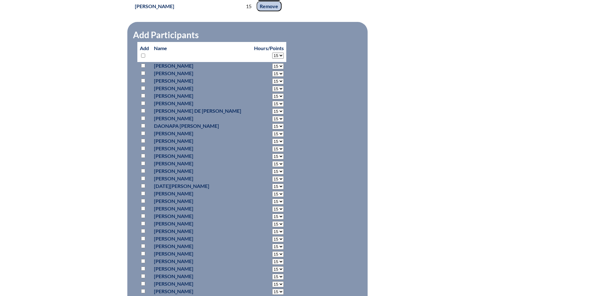
select select "15"
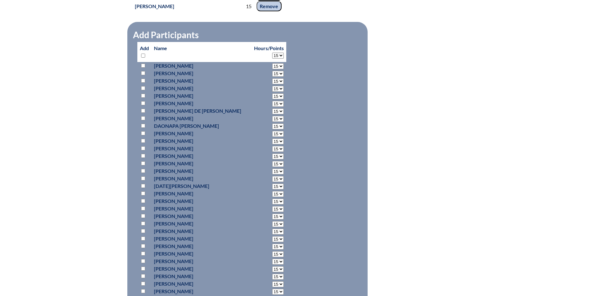
select select "15"
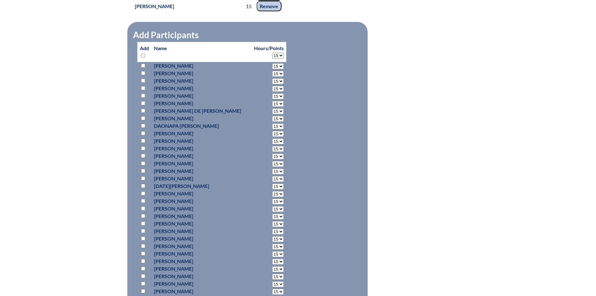
select select "15"
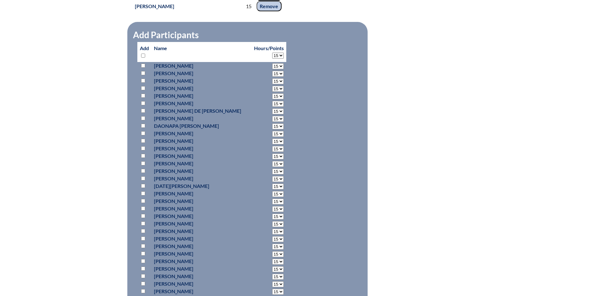
select select "15"
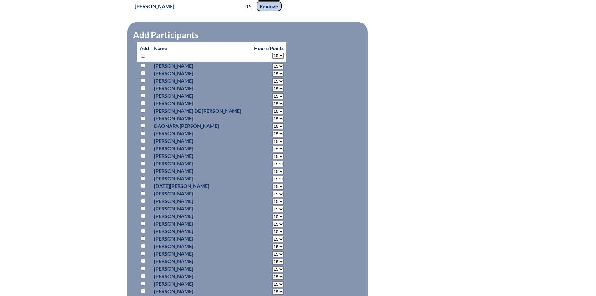
select select "15"
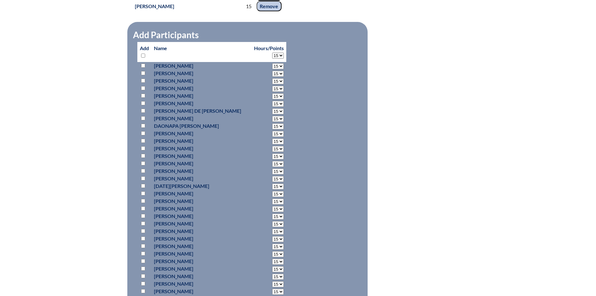
select select "15"
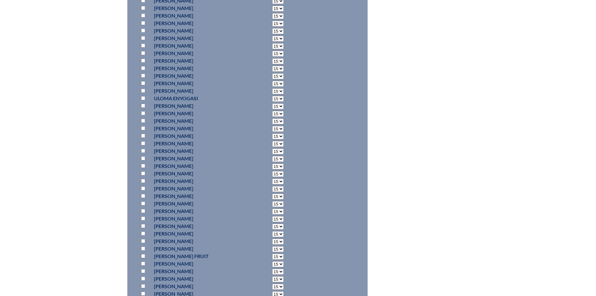
scroll to position [1972, 0]
click at [141, 133] on input "checkbox" at bounding box center [143, 131] width 4 height 4
drag, startPoint x: 143, startPoint y: 261, endPoint x: 161, endPoint y: 260, distance: 17.5
click at [143, 253] on input "checkbox" at bounding box center [143, 251] width 4 height 4
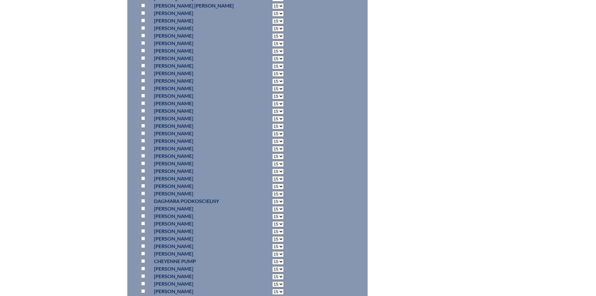
scroll to position [3349, 0]
click at [143, 153] on input "checkbox" at bounding box center [143, 151] width 4 height 4
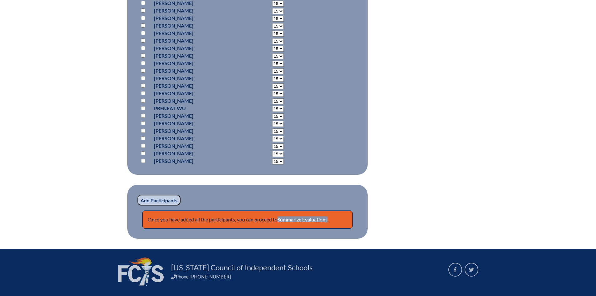
click at [172, 205] on input "Add Participants" at bounding box center [158, 200] width 43 height 11
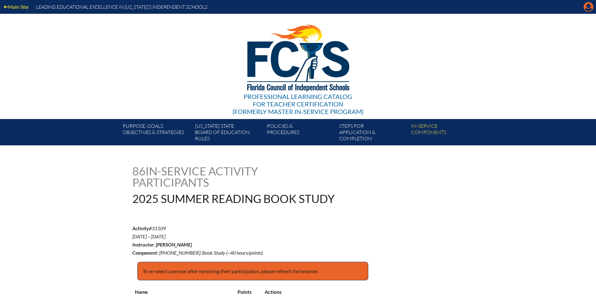
click at [588, 6] on icon "Manage account" at bounding box center [589, 7] width 10 height 10
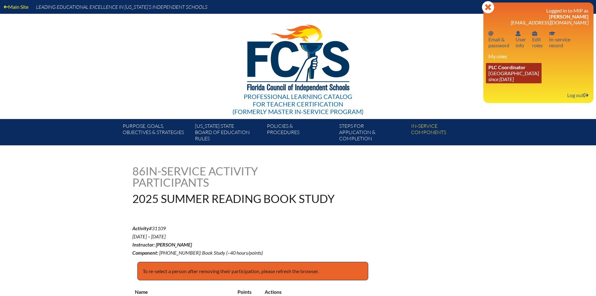
click at [514, 77] on icon "since [DATE]" at bounding box center [501, 79] width 25 height 6
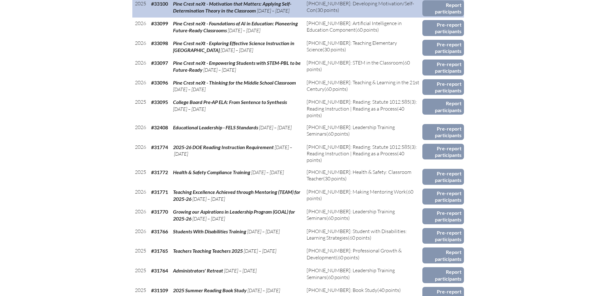
scroll to position [407, 0]
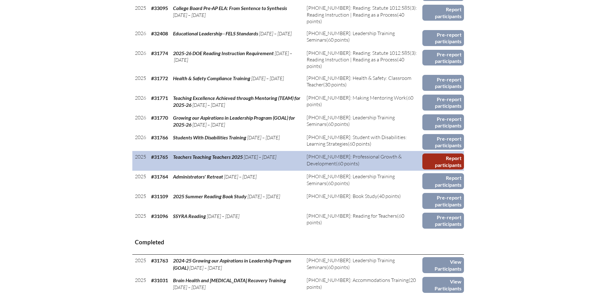
click at [441, 161] on link "Report participants" at bounding box center [444, 161] width 42 height 16
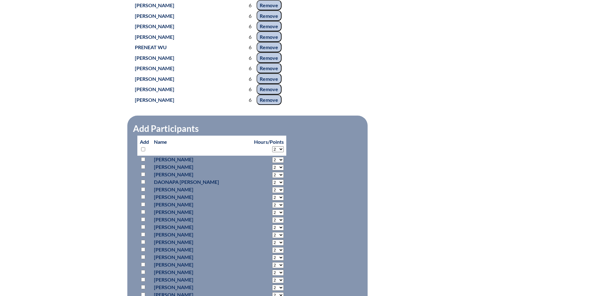
scroll to position [3227, 0]
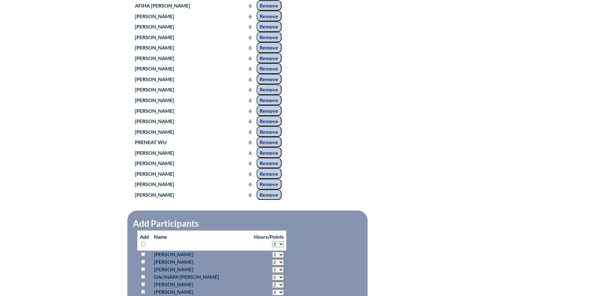
click at [272, 242] on select "2 3 4 5 6 7 8 9 10 11 12 13 14 15 16 17 18 19 20 21 22 23 24 25 26 27 28 29 30 …" at bounding box center [278, 244] width 12 height 6
select select "6"
click at [272, 241] on select "2 3 4 5 6 7 8 9 10 11 12 13 14 15 16 17 18 19 20 21 22 23 24 25 26 27 28 29 30 …" at bounding box center [278, 244] width 12 height 6
select select "6"
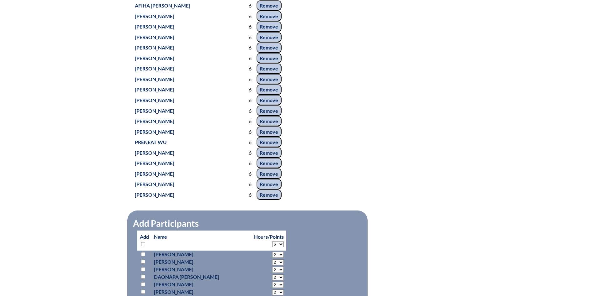
select select "6"
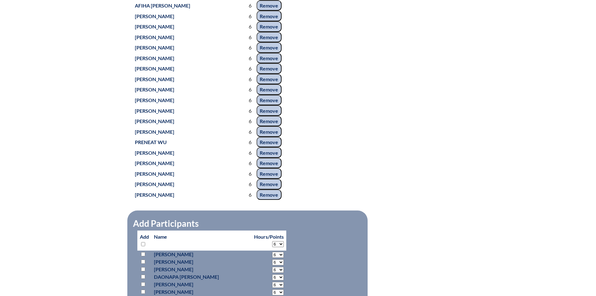
select select "6"
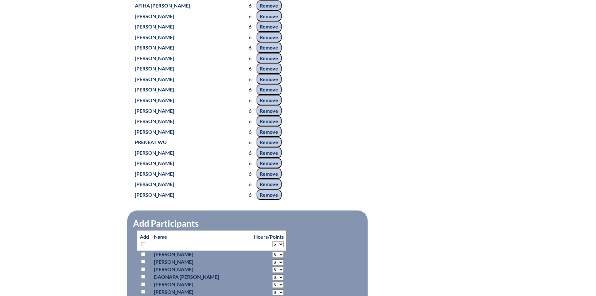
select select "6"
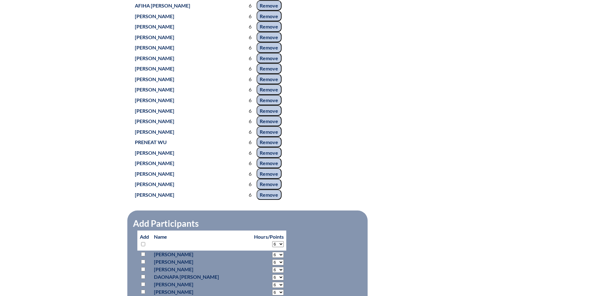
select select "6"
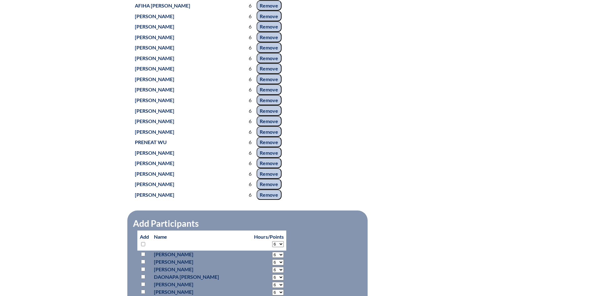
select select "6"
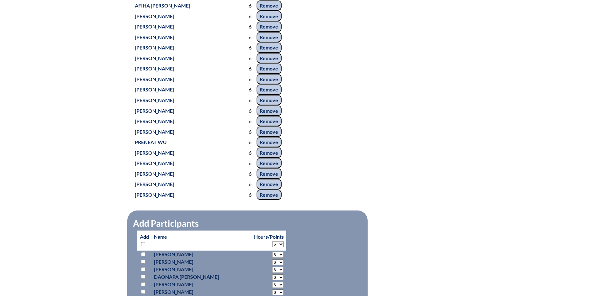
select select "6"
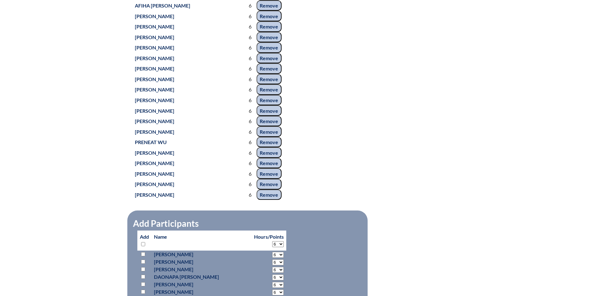
select select "6"
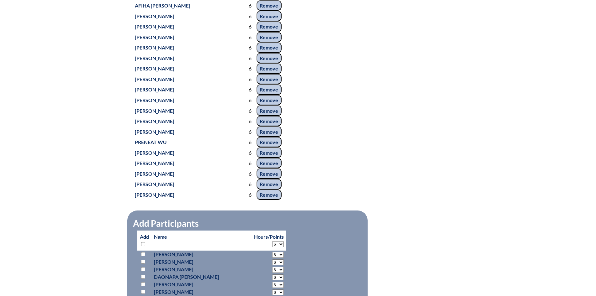
select select "6"
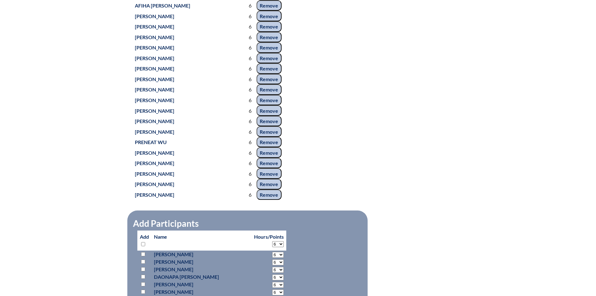
select select "6"
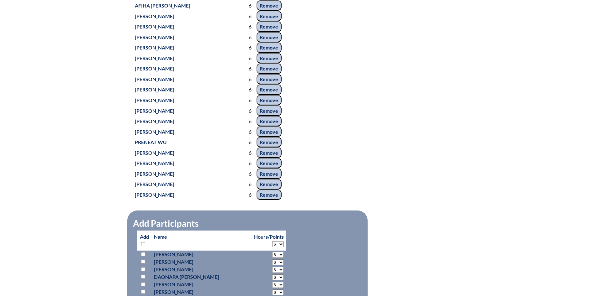
select select "6"
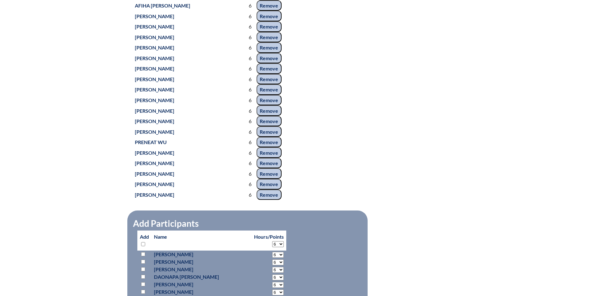
select select "6"
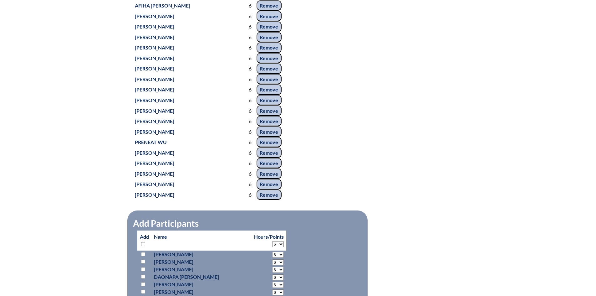
select select "6"
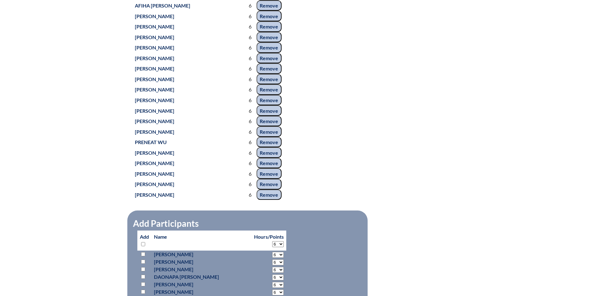
select select "6"
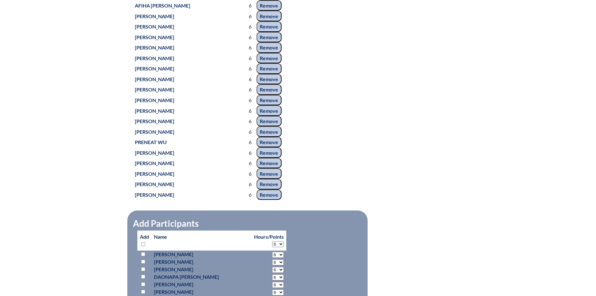
select select "6"
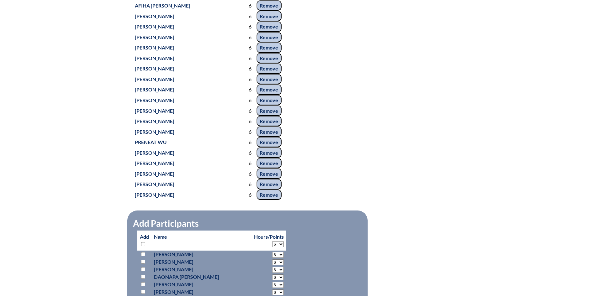
select select "6"
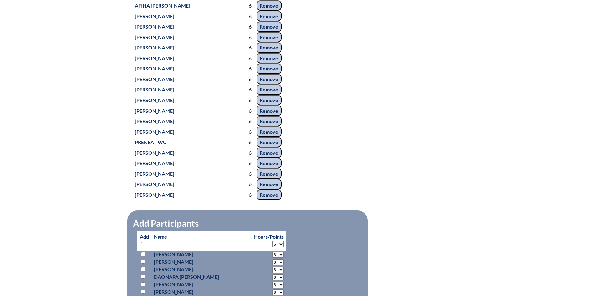
select select "6"
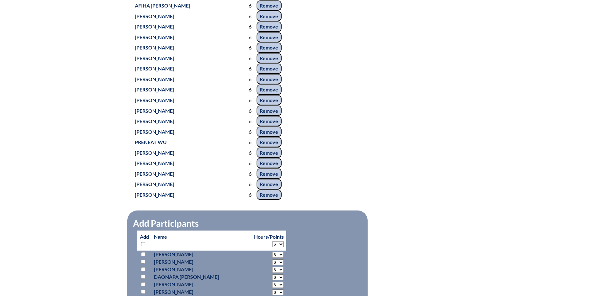
select select "6"
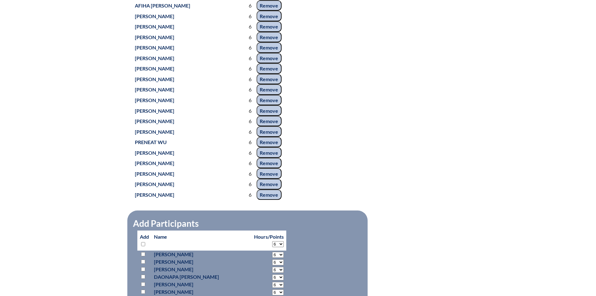
select select "6"
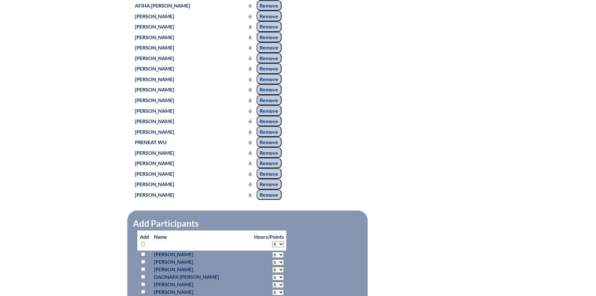
select select "6"
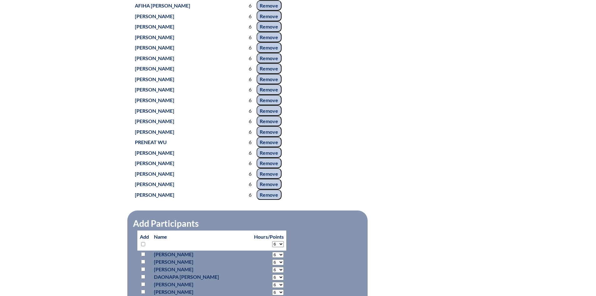
select select "6"
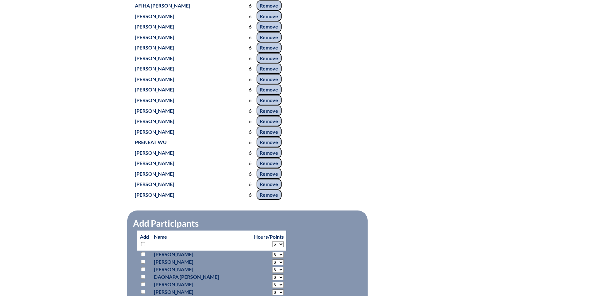
select select "6"
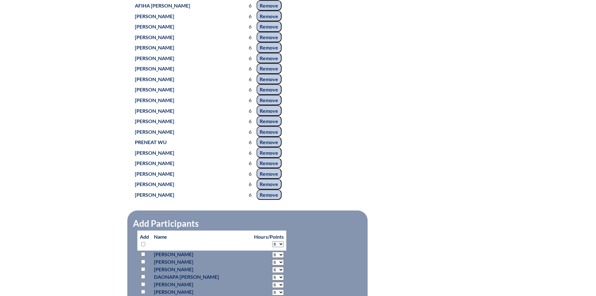
select select "6"
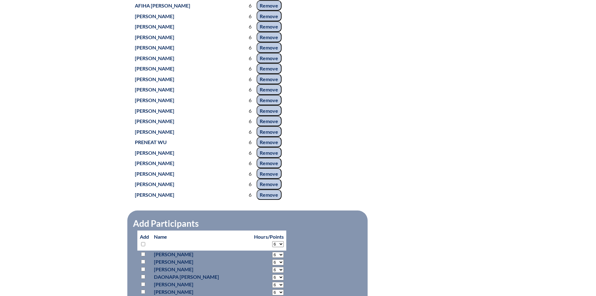
select select "6"
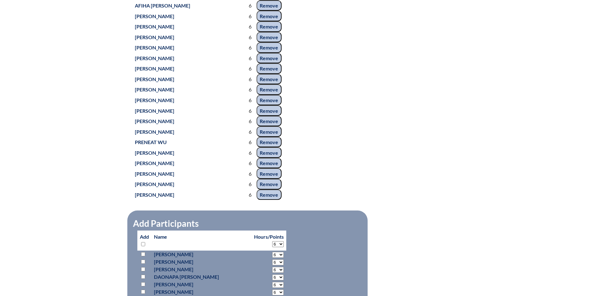
select select "6"
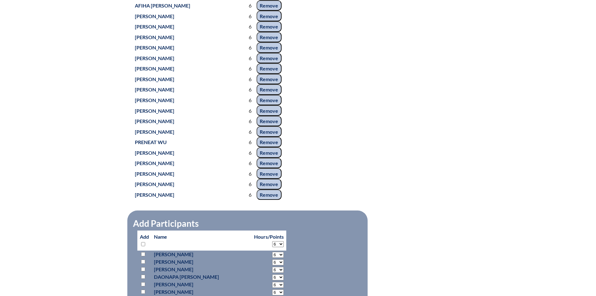
select select "6"
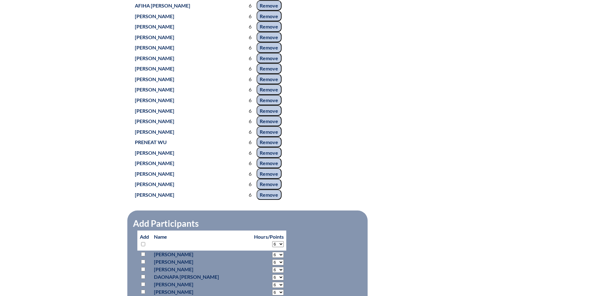
select select "6"
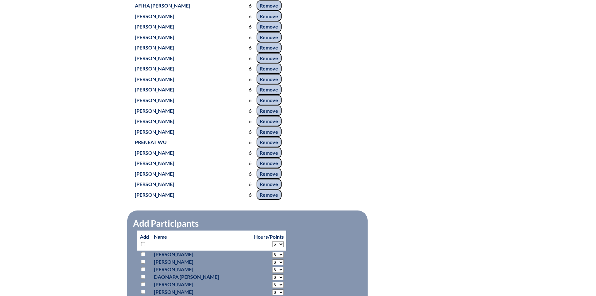
select select "6"
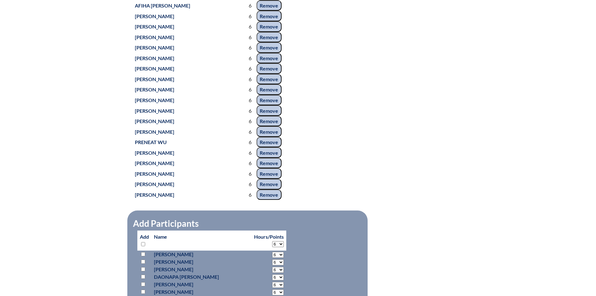
select select "6"
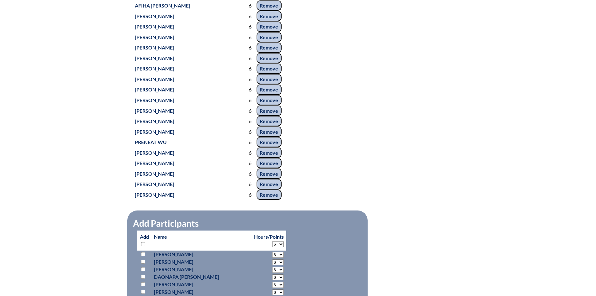
select select "6"
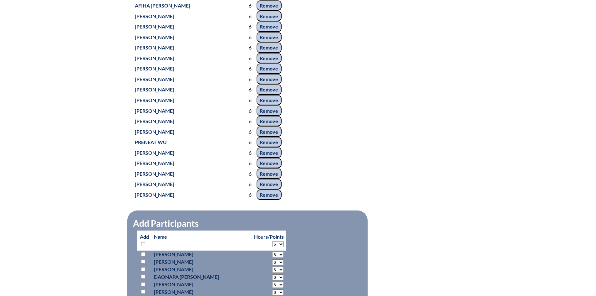
select select "6"
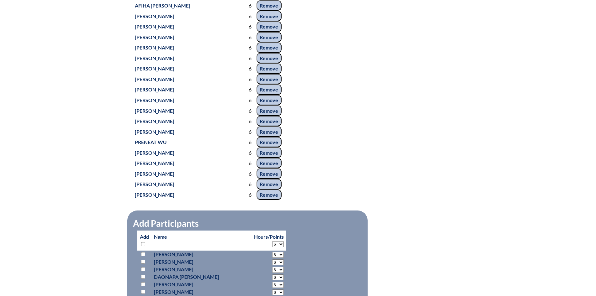
select select "6"
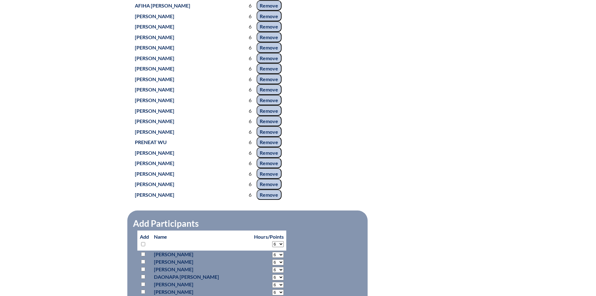
select select "6"
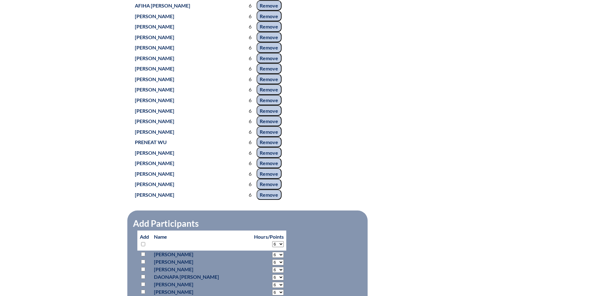
select select "6"
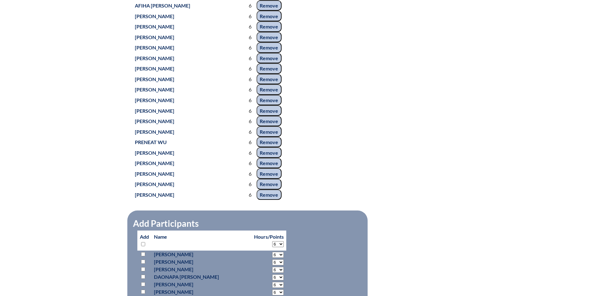
select select "6"
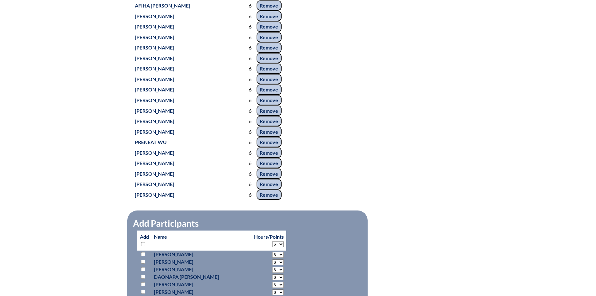
select select "6"
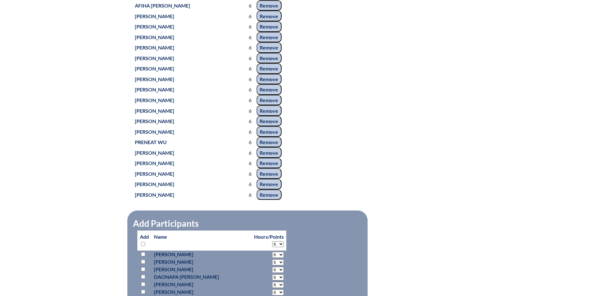
select select "6"
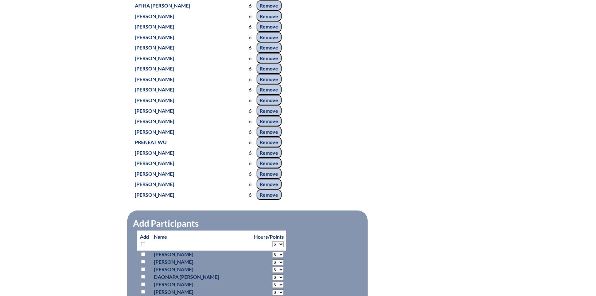
select select "6"
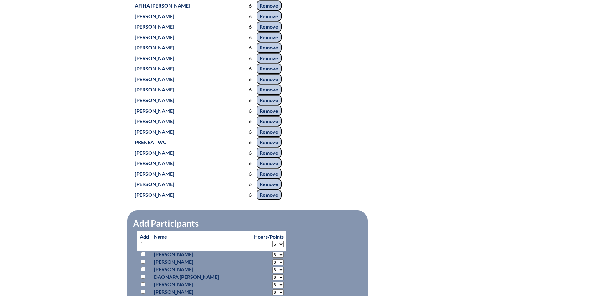
select select "6"
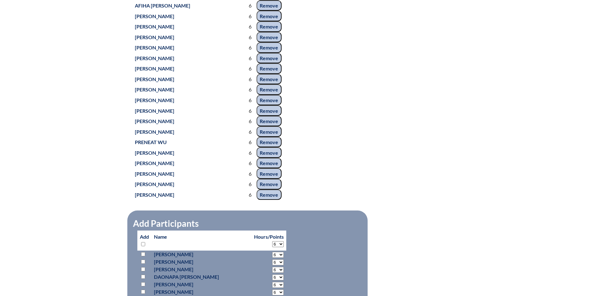
select select "6"
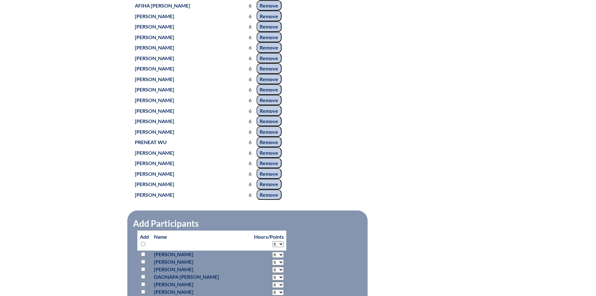
select select "6"
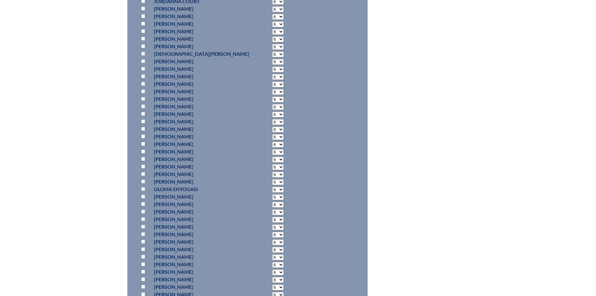
scroll to position [3884, 0]
click at [143, 203] on input "checkbox" at bounding box center [143, 205] width 4 height 4
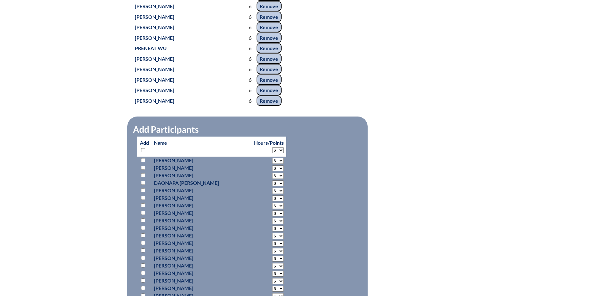
click at [143, 234] on input "checkbox" at bounding box center [143, 235] width 4 height 4
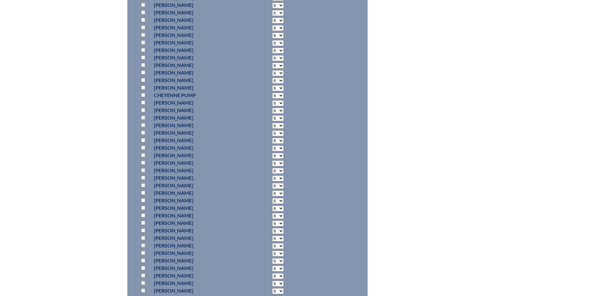
scroll to position [4698, 0]
click at [142, 149] on input "checkbox" at bounding box center [143, 150] width 4 height 4
click at [145, 95] on p at bounding box center [144, 98] width 9 height 8
click at [143, 96] on input "checkbox" at bounding box center [143, 97] width 4 height 4
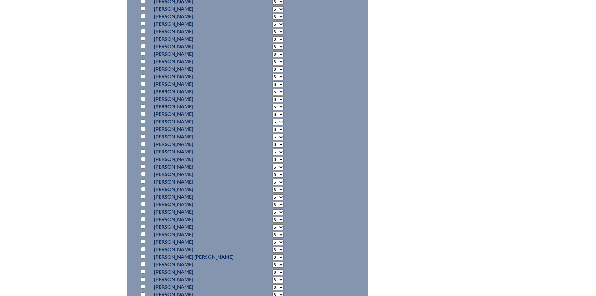
click at [143, 142] on input "checkbox" at bounding box center [143, 144] width 4 height 4
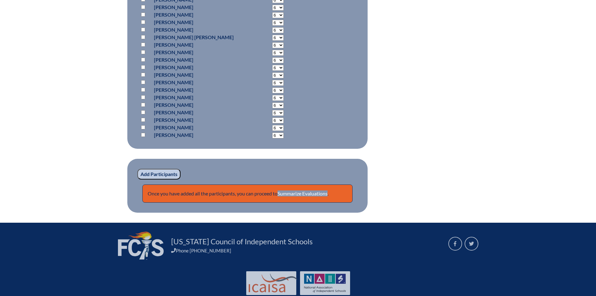
scroll to position [5090, 0]
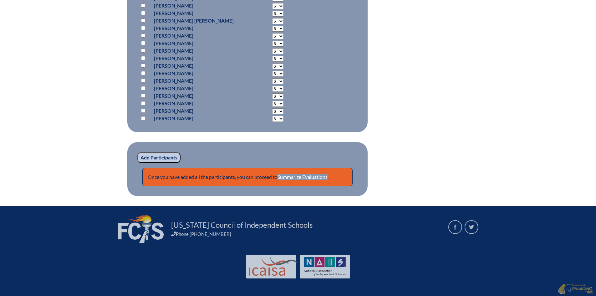
click at [160, 159] on input "Add Participants" at bounding box center [158, 157] width 43 height 11
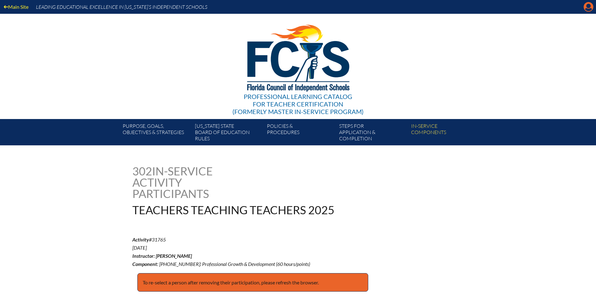
click at [587, 6] on icon "Manage account" at bounding box center [589, 7] width 10 height 10
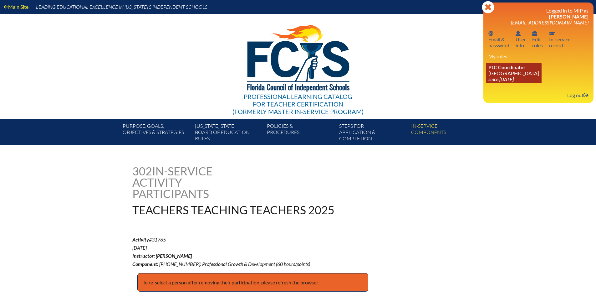
click at [508, 72] on link "PLC Coordinator [GEOGRAPHIC_DATA] since [DATE]" at bounding box center [514, 73] width 56 height 20
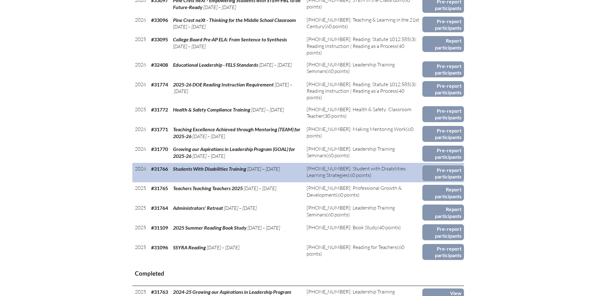
scroll to position [344, 0]
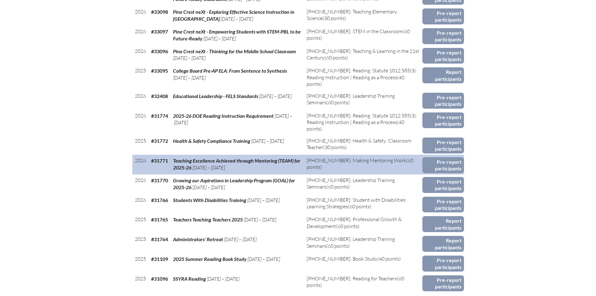
click at [434, 155] on td "Pre-report participants" at bounding box center [444, 165] width 42 height 20
click at [434, 165] on link "Pre-report participants" at bounding box center [444, 165] width 42 height 16
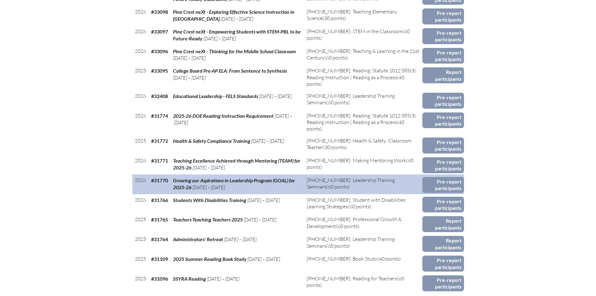
scroll to position [376, 0]
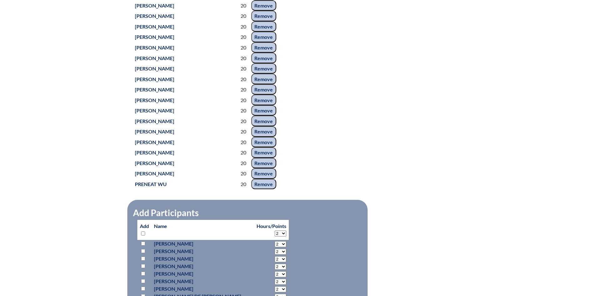
scroll to position [876, 0]
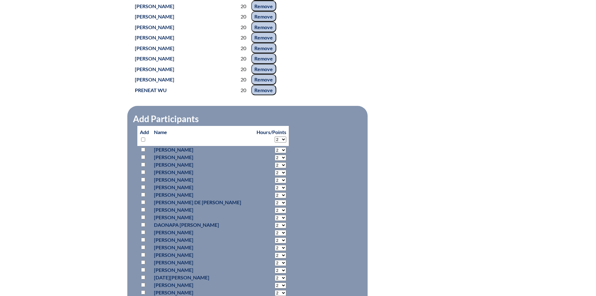
click at [275, 142] on select "2 3 4 5 6 7 8 9 10 11 12 13 14 15 16 17 18 19 20 21 22 23 24 25 26 27 28 29 30 …" at bounding box center [281, 139] width 12 height 6
select select "20"
click at [275, 142] on select "2 3 4 5 6 7 8 9 10 11 12 13 14 15 16 17 18 19 20 21 22 23 24 25 26 27 28 29 30 …" at bounding box center [281, 139] width 12 height 6
select select "20"
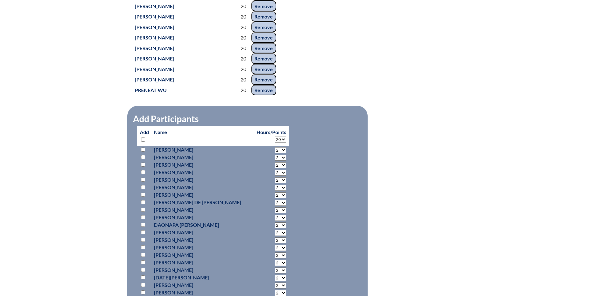
select select "20"
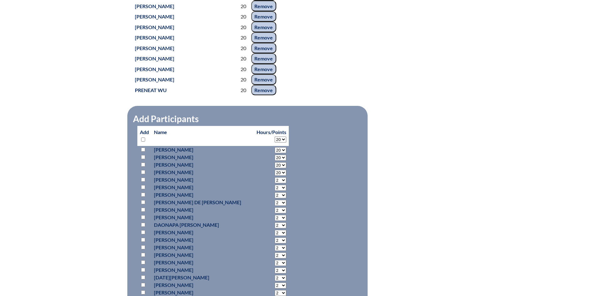
select select "20"
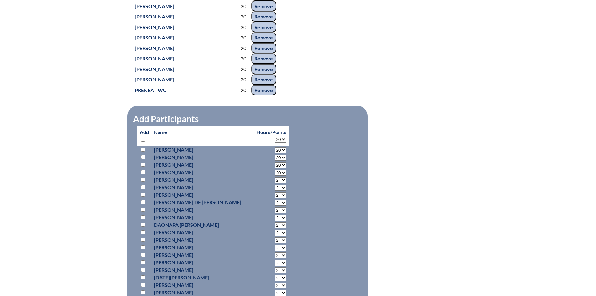
select select "20"
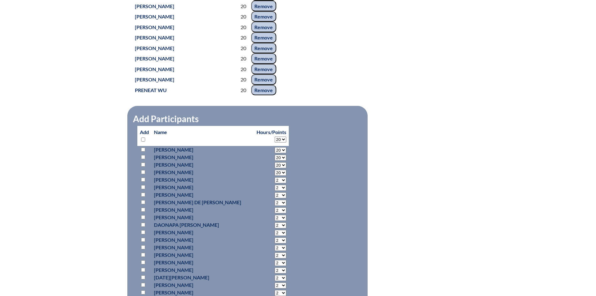
select select "20"
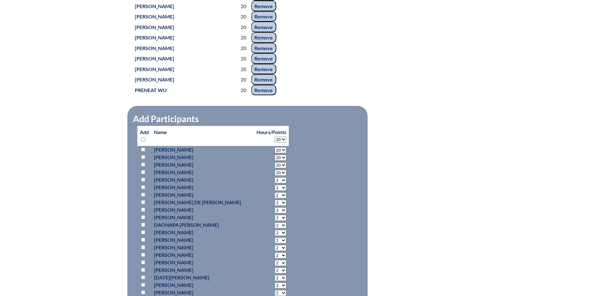
select select "20"
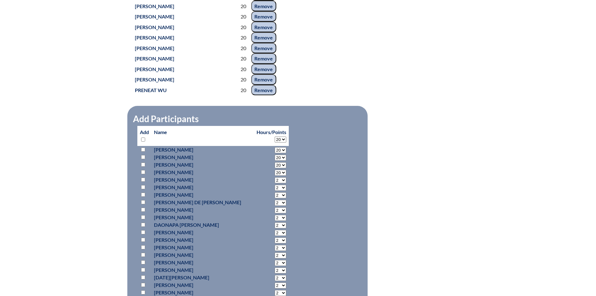
select select "20"
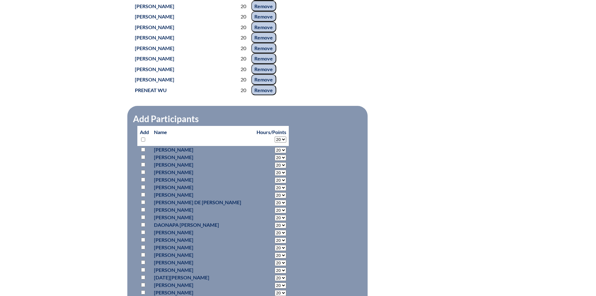
select select "20"
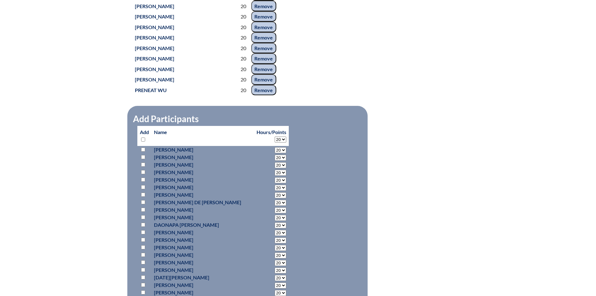
select select "20"
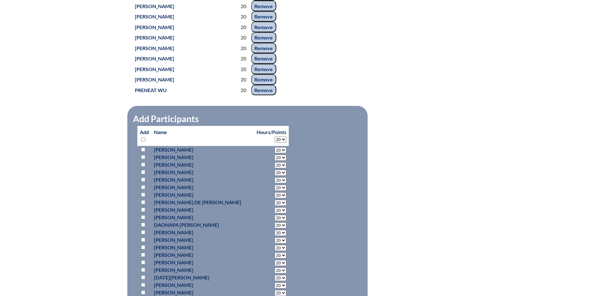
select select "20"
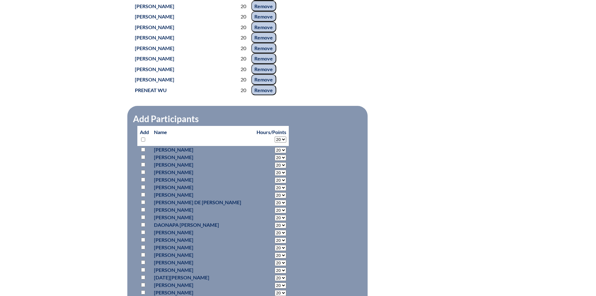
select select "20"
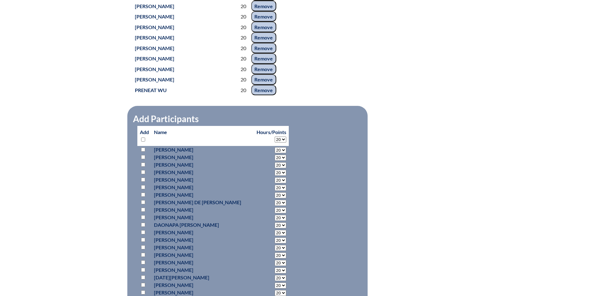
select select "20"
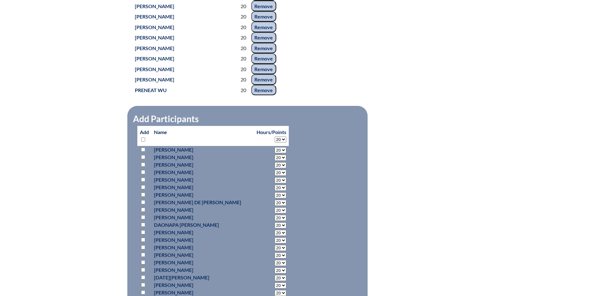
select select "20"
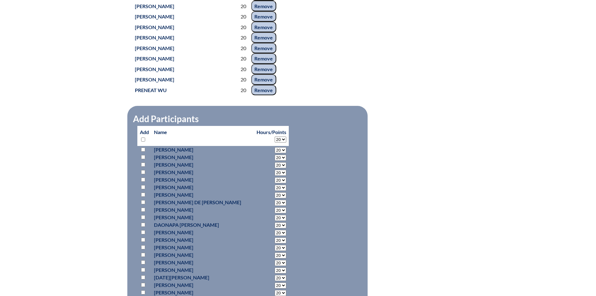
select select "20"
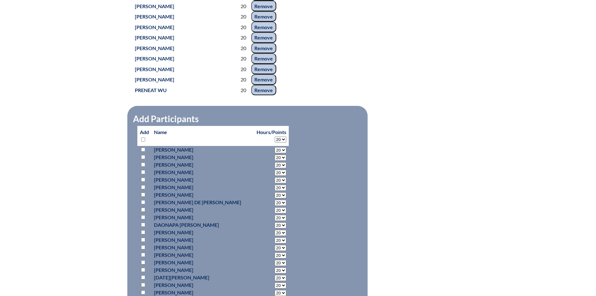
select select "20"
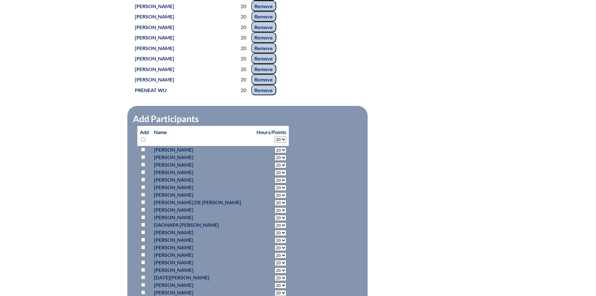
select select "20"
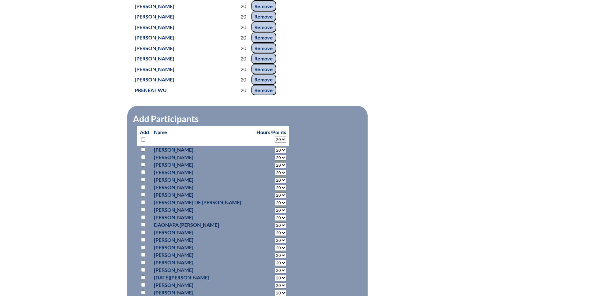
select select "20"
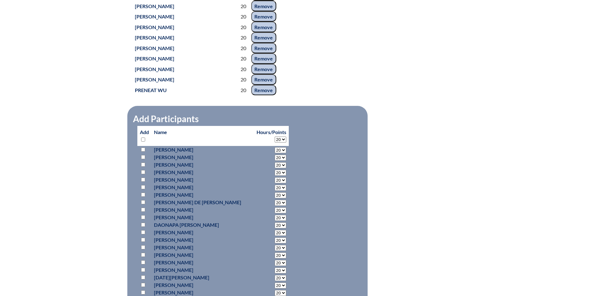
select select "20"
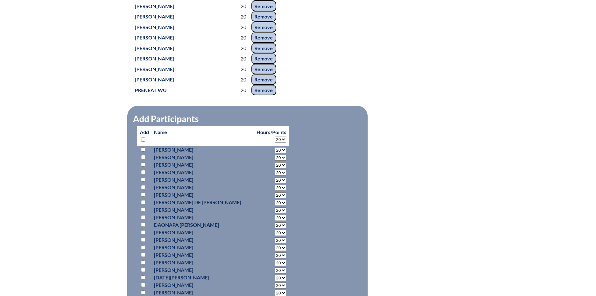
select select "20"
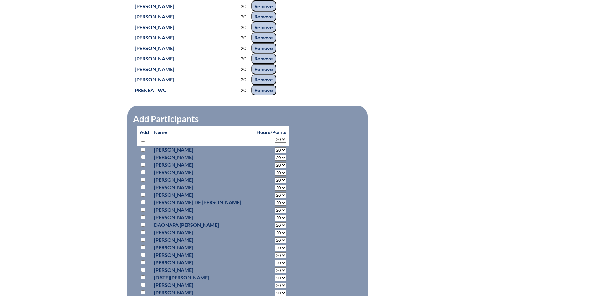
select select "20"
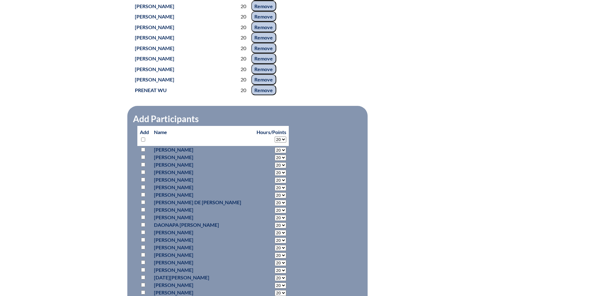
select select "20"
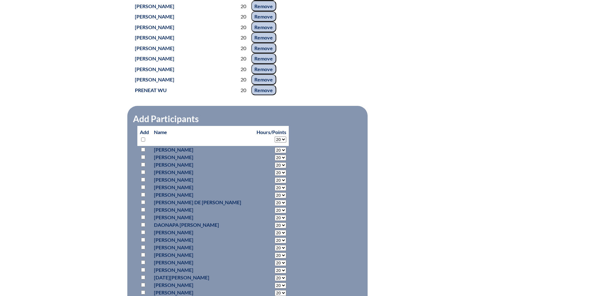
select select "20"
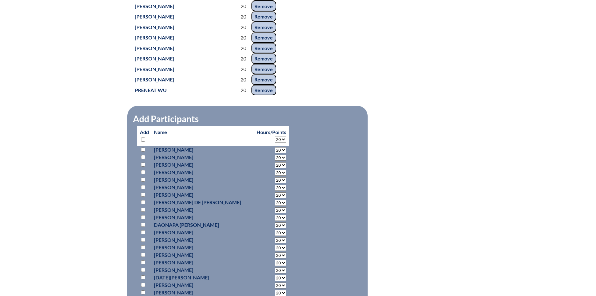
select select "20"
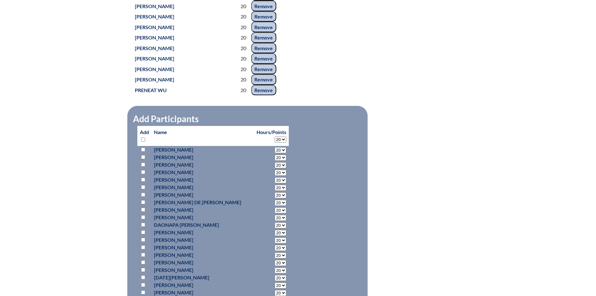
select select "20"
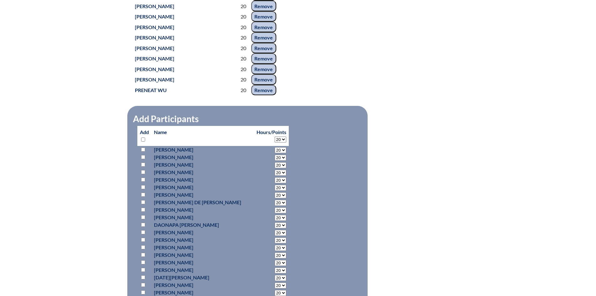
select select "20"
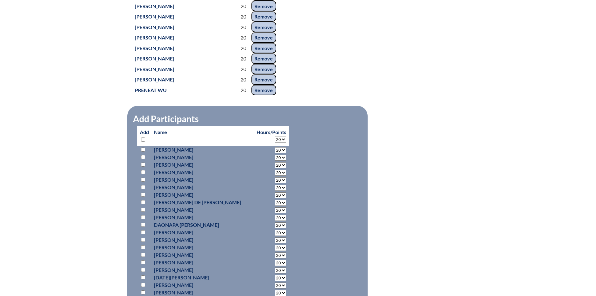
select select "20"
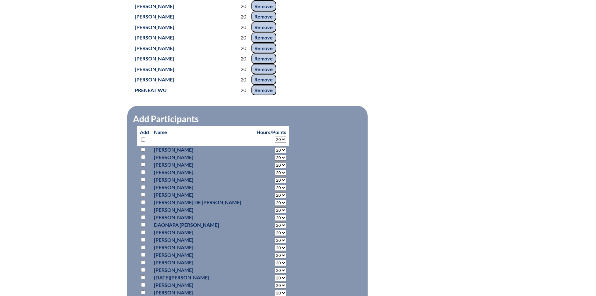
select select "20"
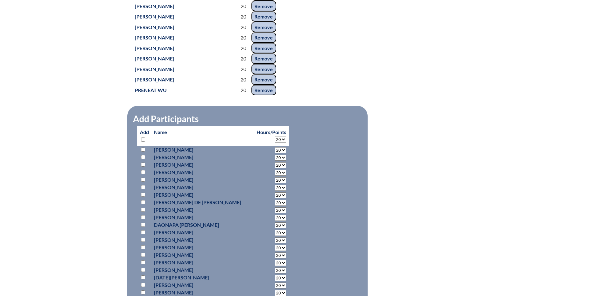
select select "20"
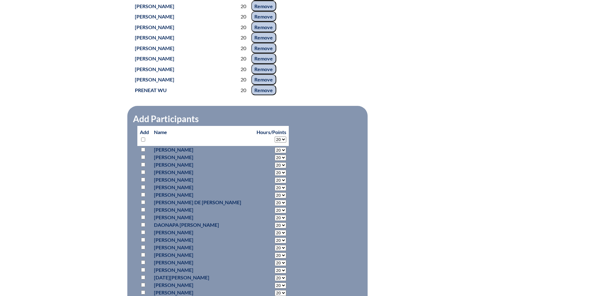
select select "20"
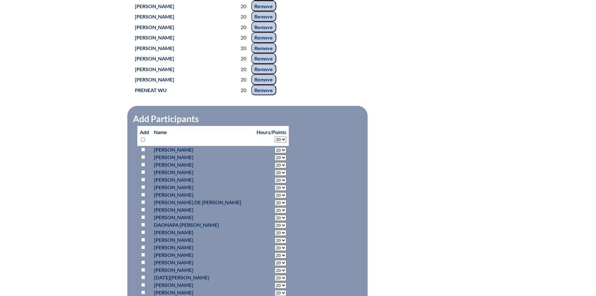
select select "20"
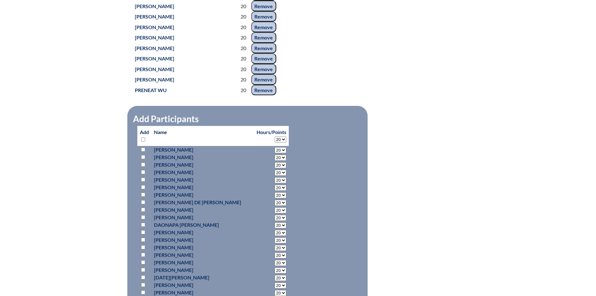
select select "20"
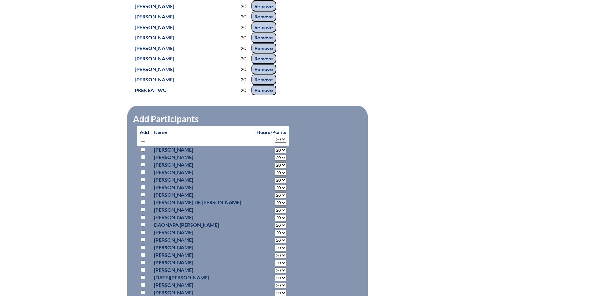
select select "20"
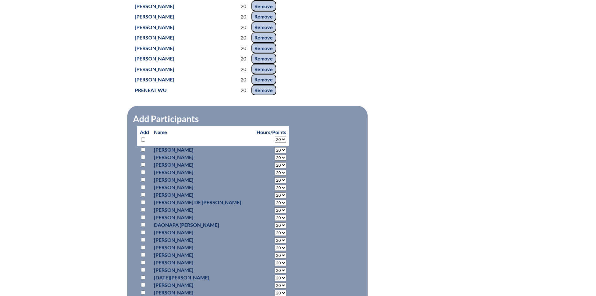
select select "20"
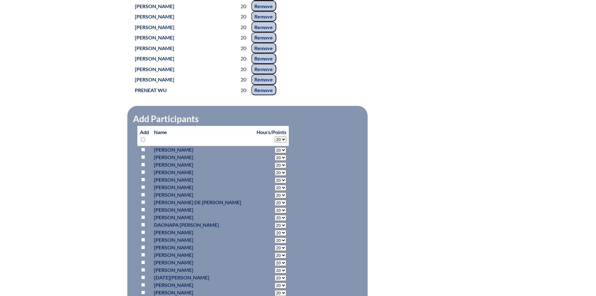
select select "20"
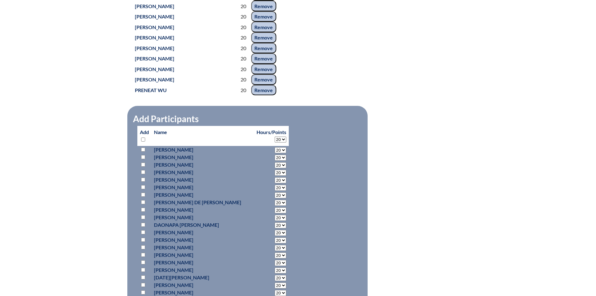
select select "20"
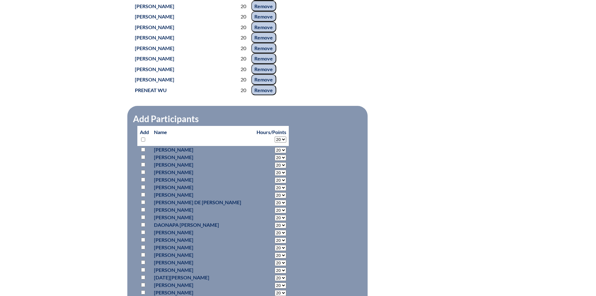
select select "20"
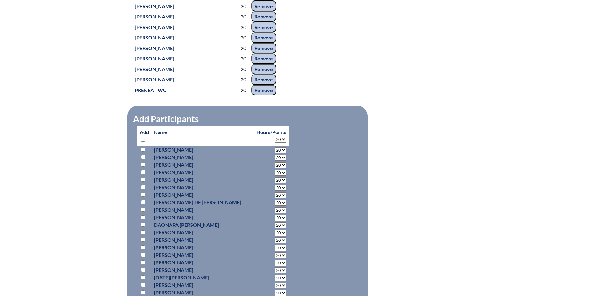
select select "20"
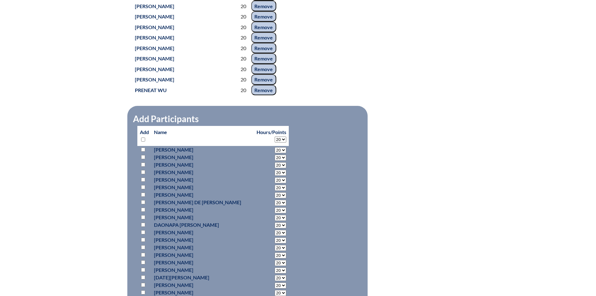
select select "20"
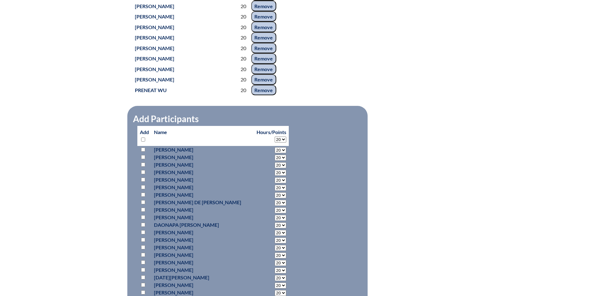
select select "20"
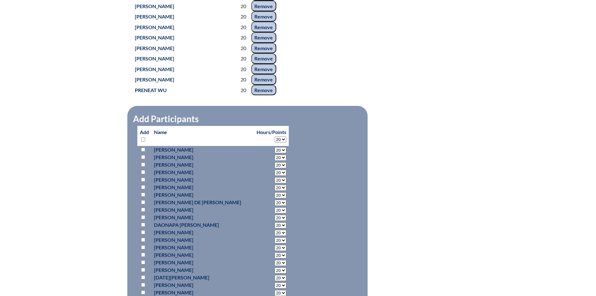
select select "20"
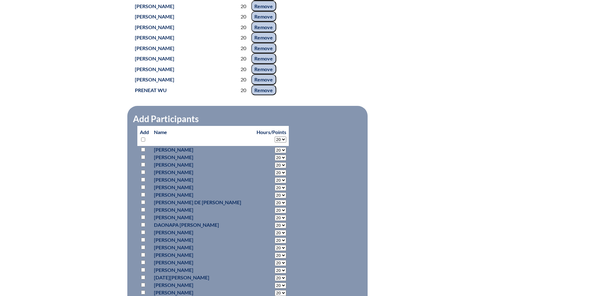
select select "20"
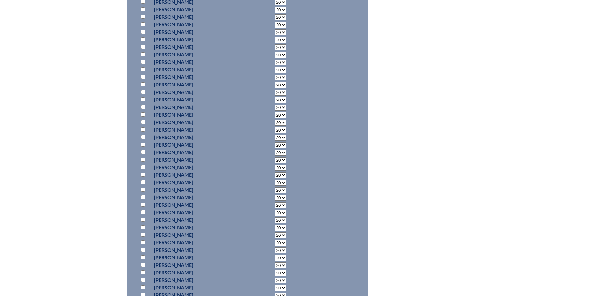
scroll to position [3661, 0]
click at [142, 131] on input "checkbox" at bounding box center [143, 129] width 4 height 4
click at [144, 206] on input "checkbox" at bounding box center [143, 204] width 4 height 4
click at [144, 218] on input "checkbox" at bounding box center [143, 216] width 4 height 4
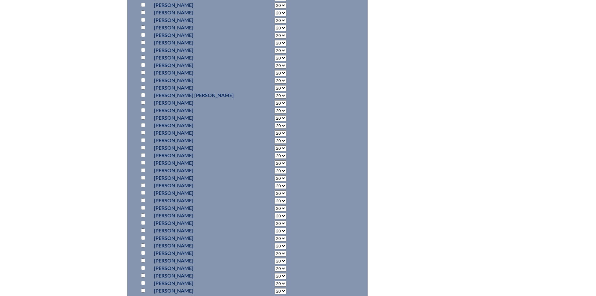
scroll to position [2159, 0]
click at [143, 56] on input "checkbox" at bounding box center [143, 54] width 4 height 4
click at [143, 36] on input "checkbox" at bounding box center [143, 34] width 4 height 4
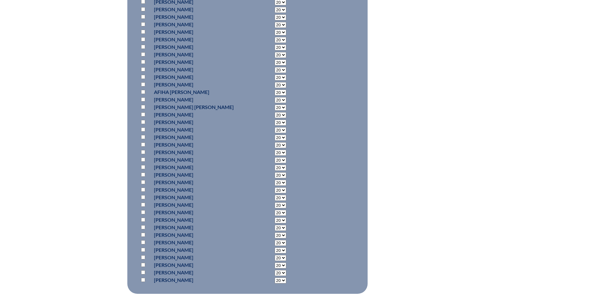
scroll to position [4427, 0]
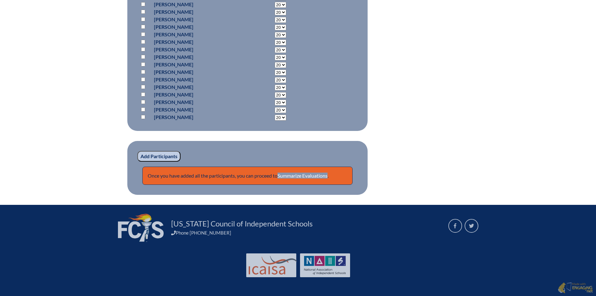
click at [157, 156] on input "Add Participants" at bounding box center [158, 156] width 43 height 11
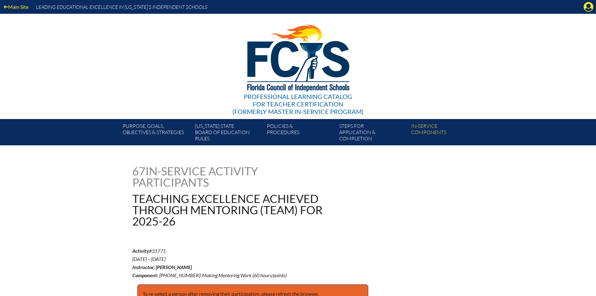
scroll to position [4441, 0]
